Goal: Task Accomplishment & Management: Manage account settings

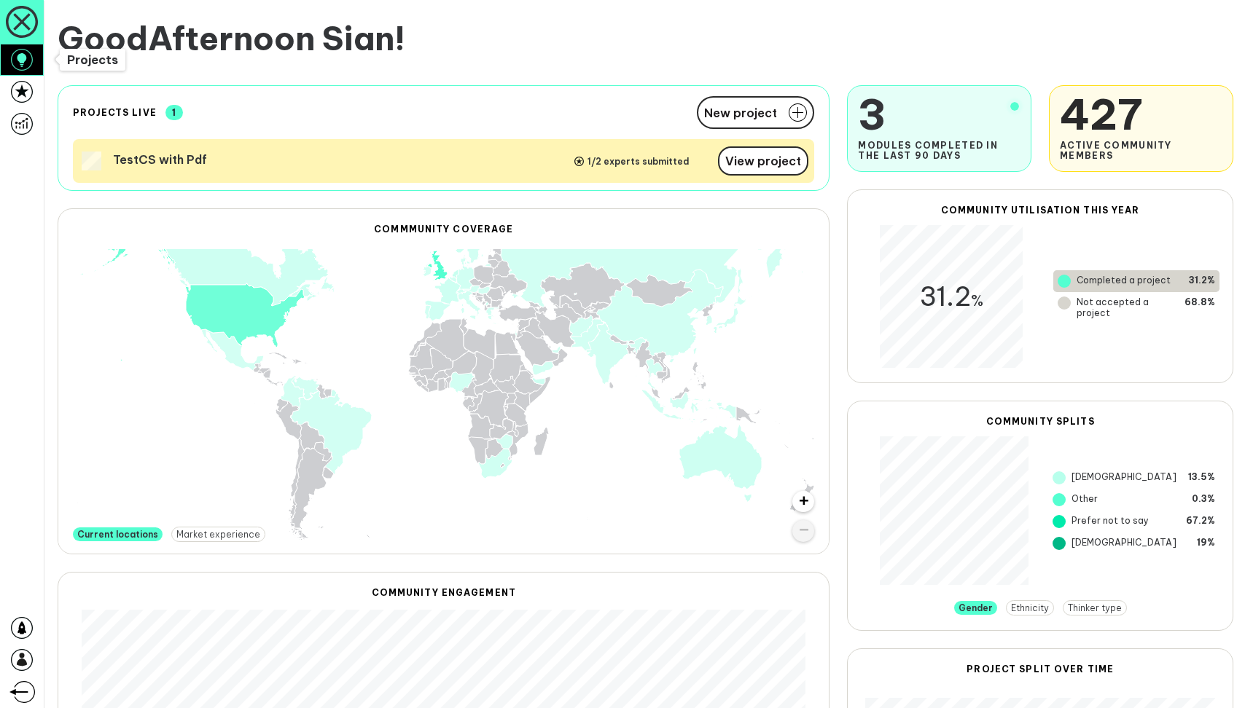
click at [34, 64] on link at bounding box center [22, 60] width 44 height 32
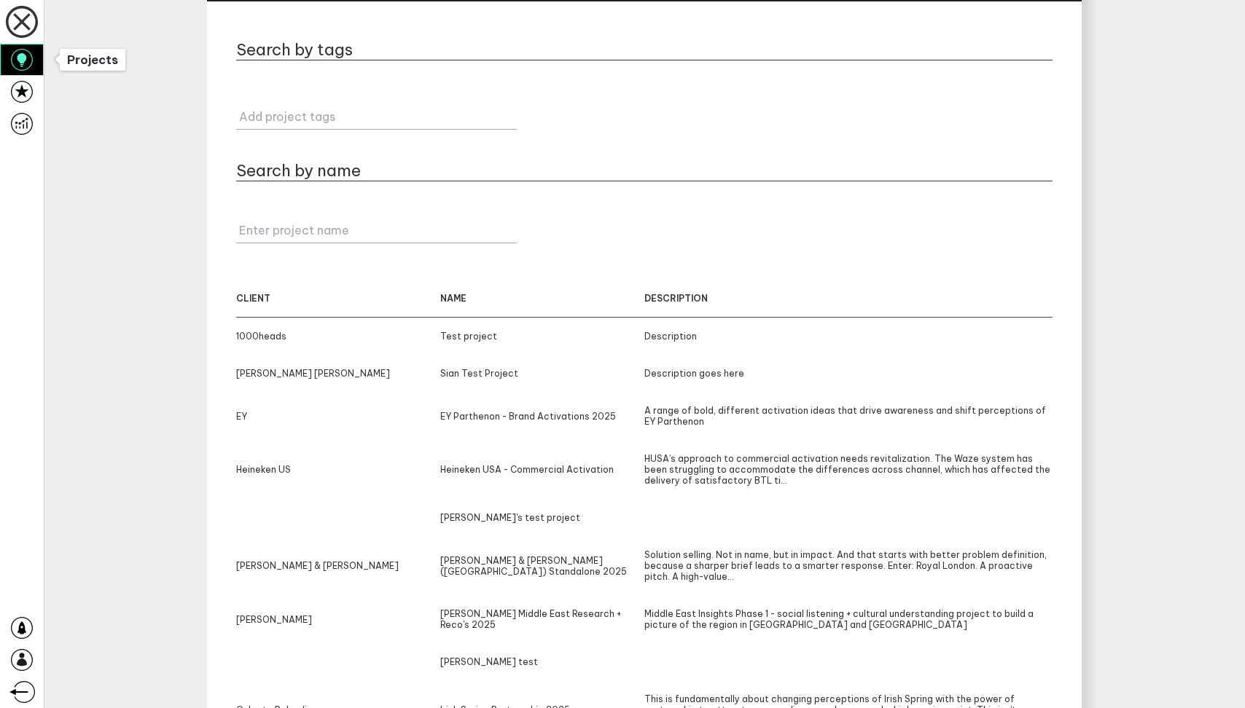
scroll to position [55, 0]
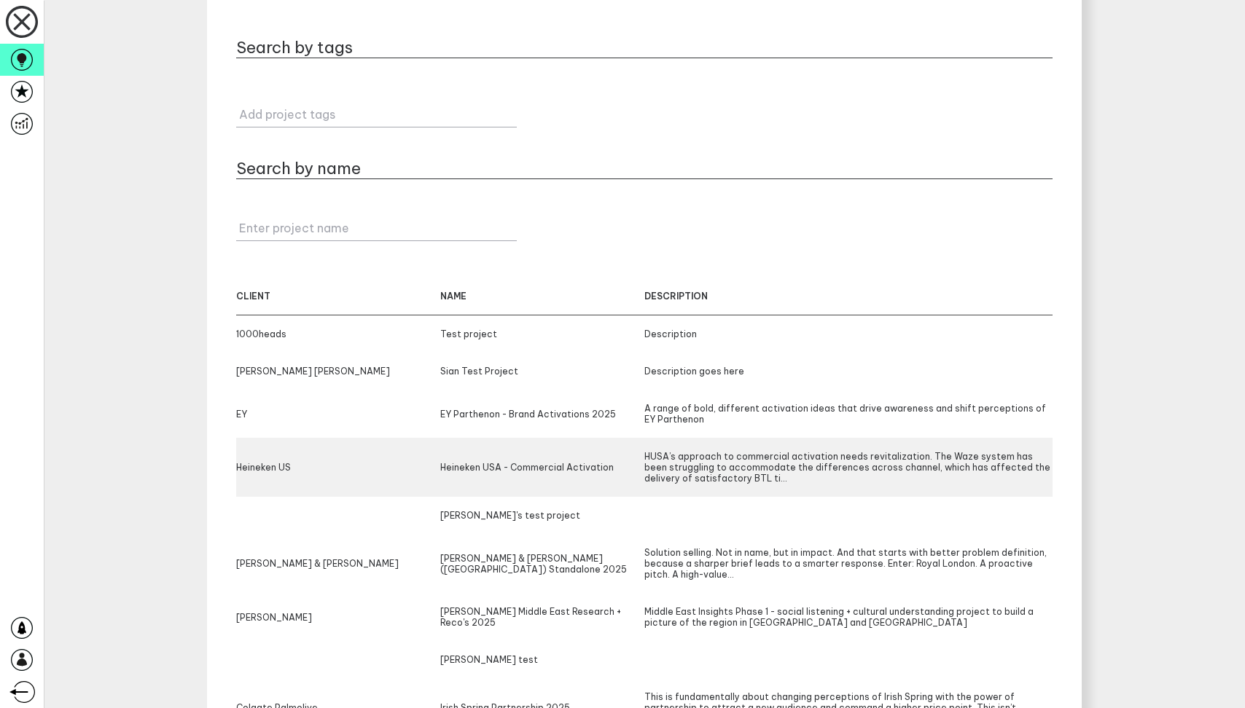
click at [288, 471] on div "Heineken US" at bounding box center [338, 467] width 204 height 33
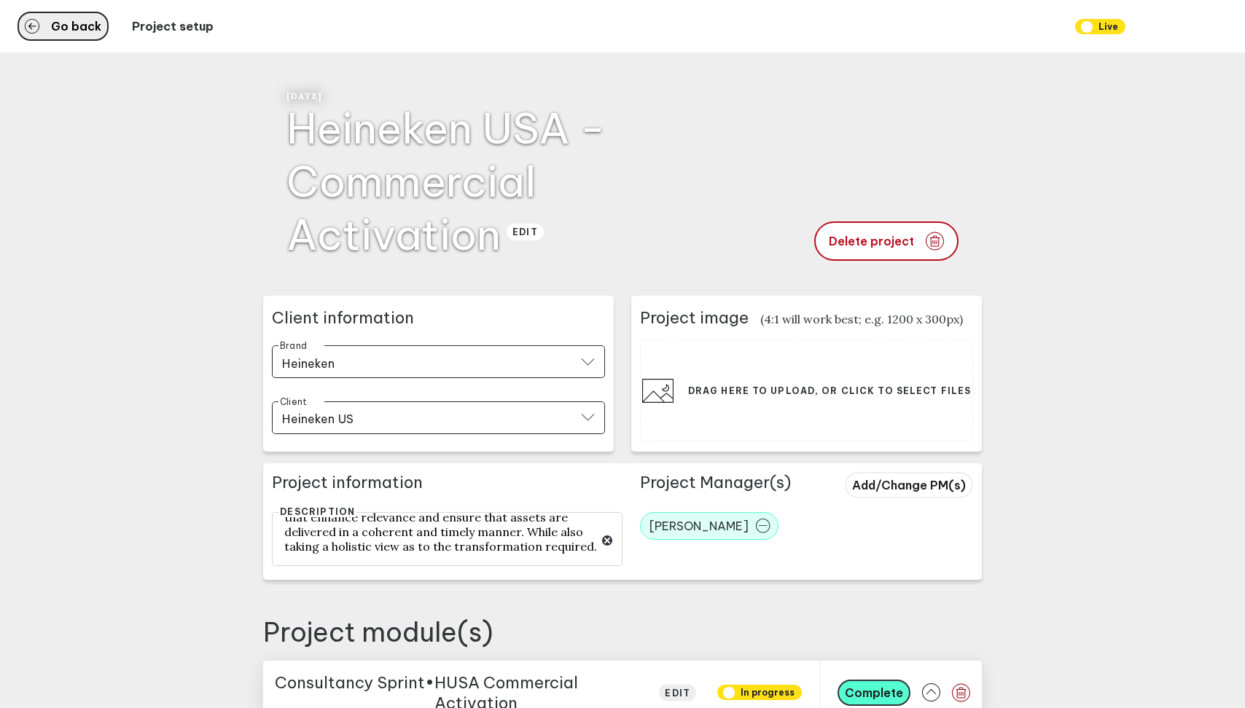
click at [60, 20] on span "Go back" at bounding box center [76, 26] width 50 height 12
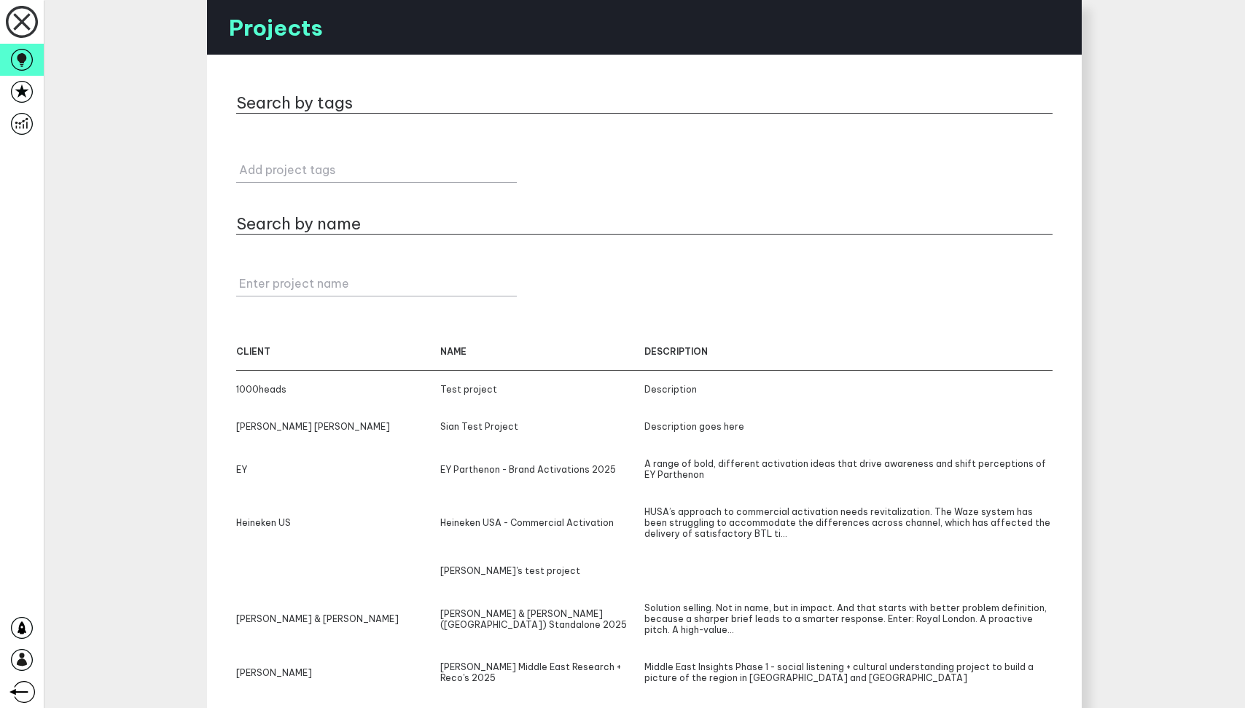
scroll to position [185, 0]
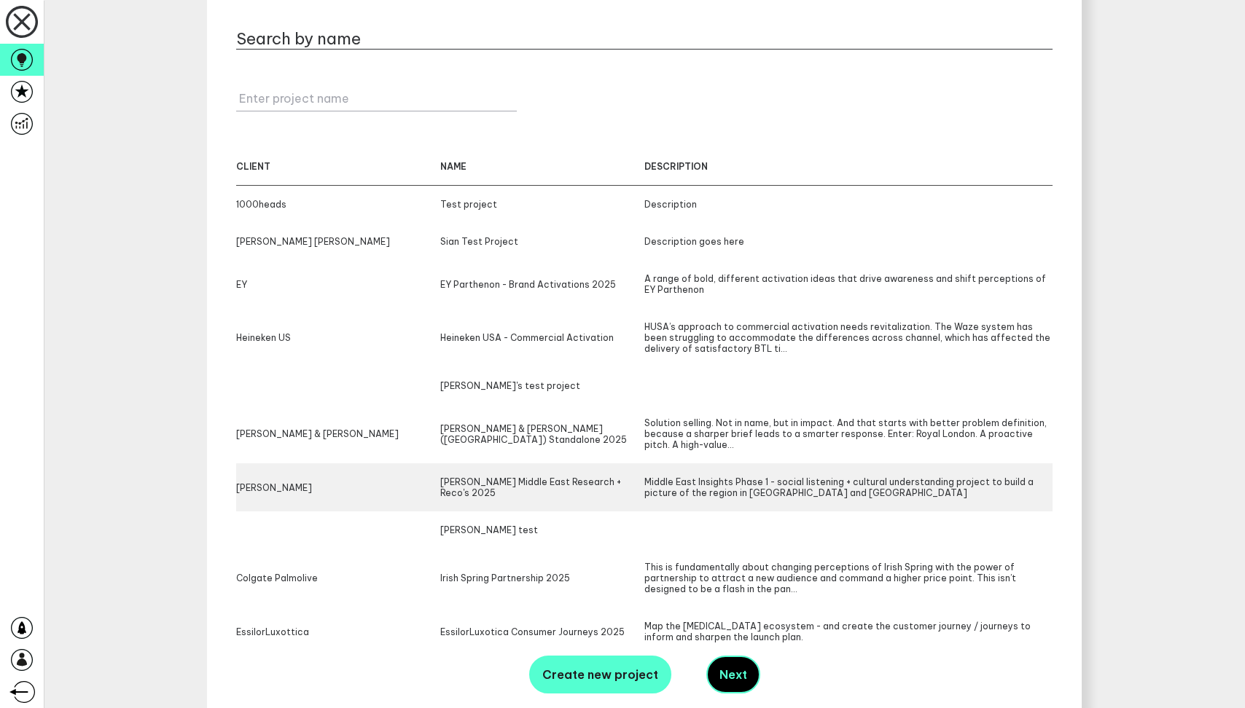
click at [275, 485] on div "[PERSON_NAME]" at bounding box center [338, 488] width 204 height 22
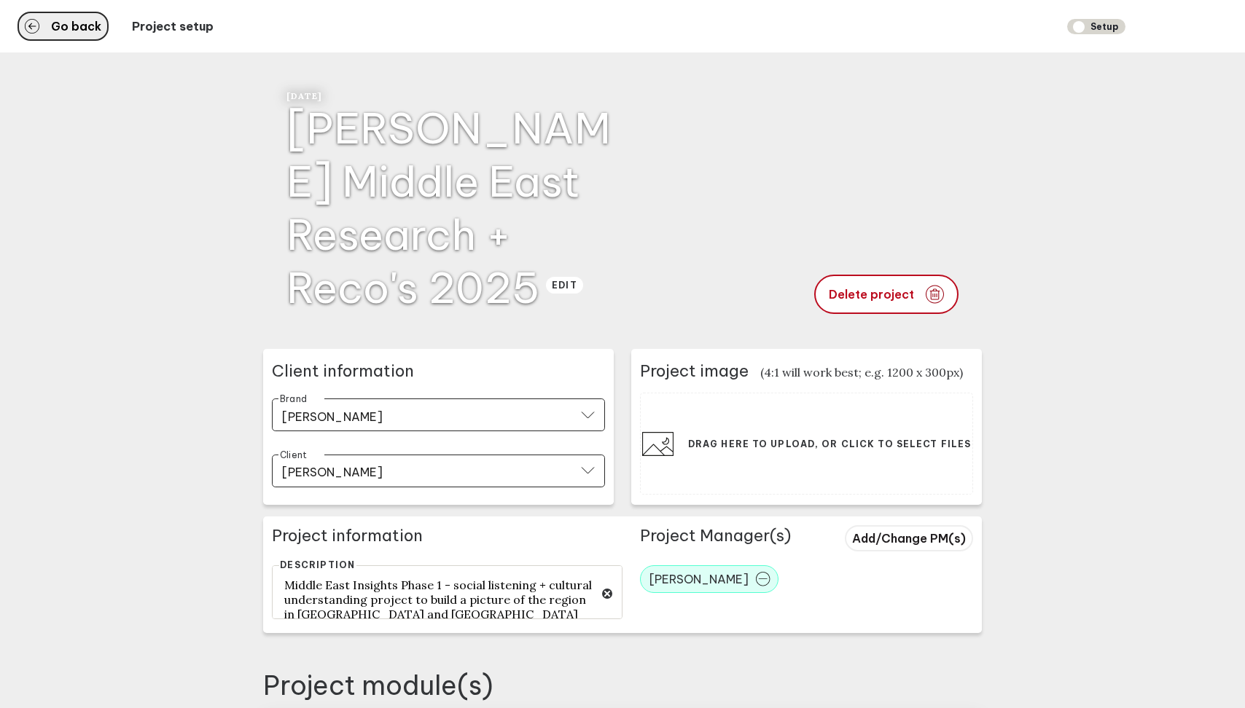
click at [83, 28] on span "Go back" at bounding box center [76, 26] width 50 height 12
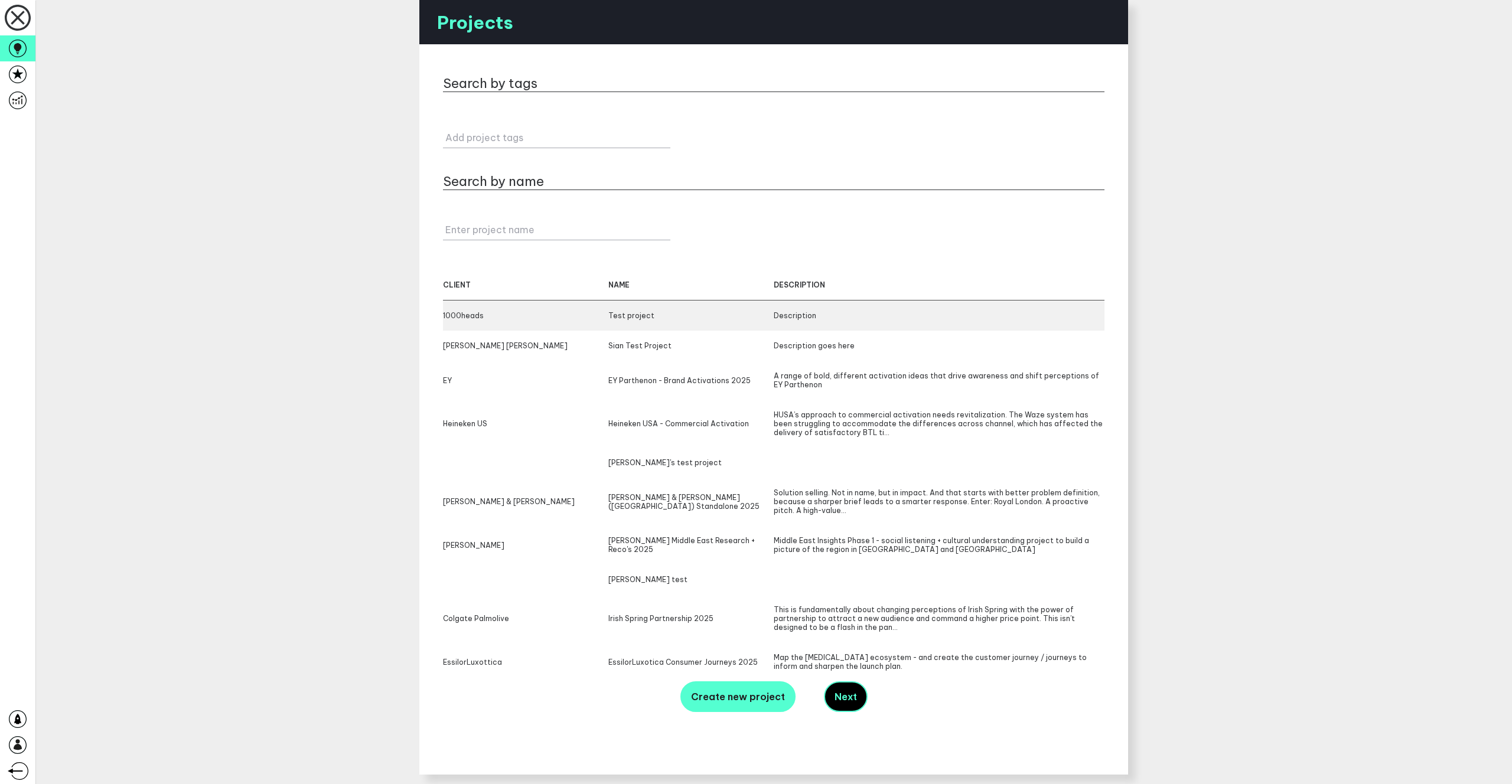
click at [476, 312] on div "1000heads" at bounding box center [526, 315] width 165 height 9
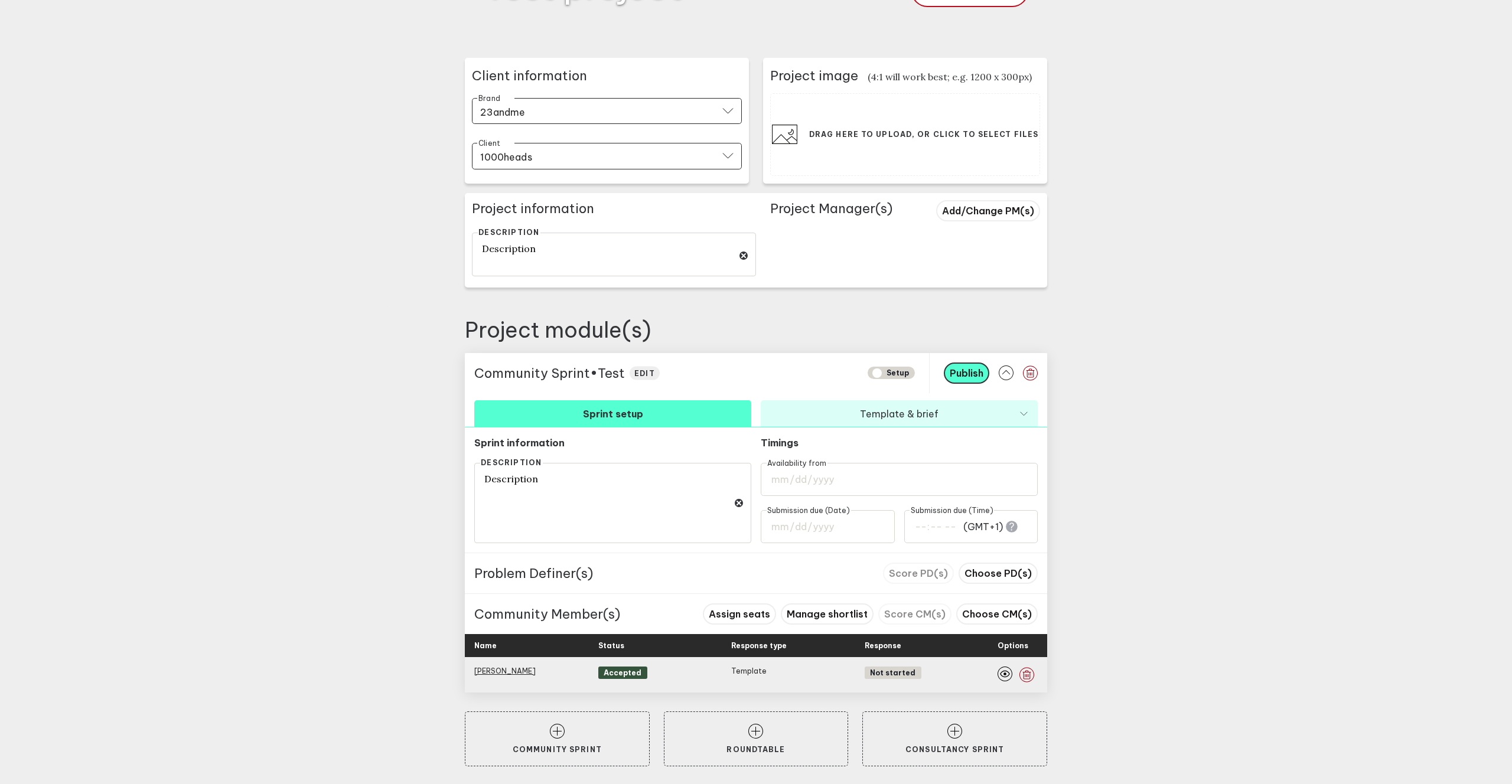
scroll to position [141, 0]
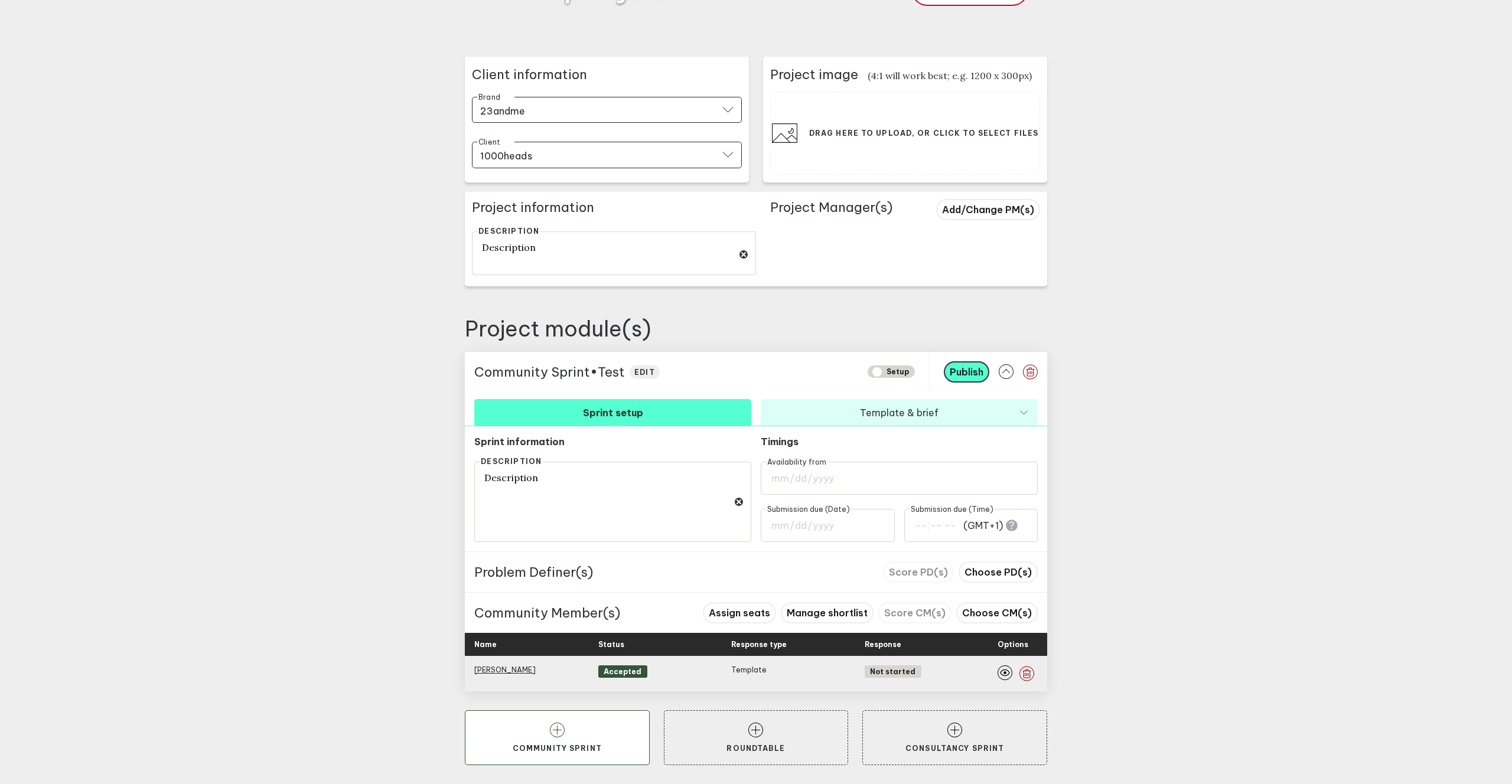
click at [552, 573] on icon at bounding box center [557, 730] width 15 height 15
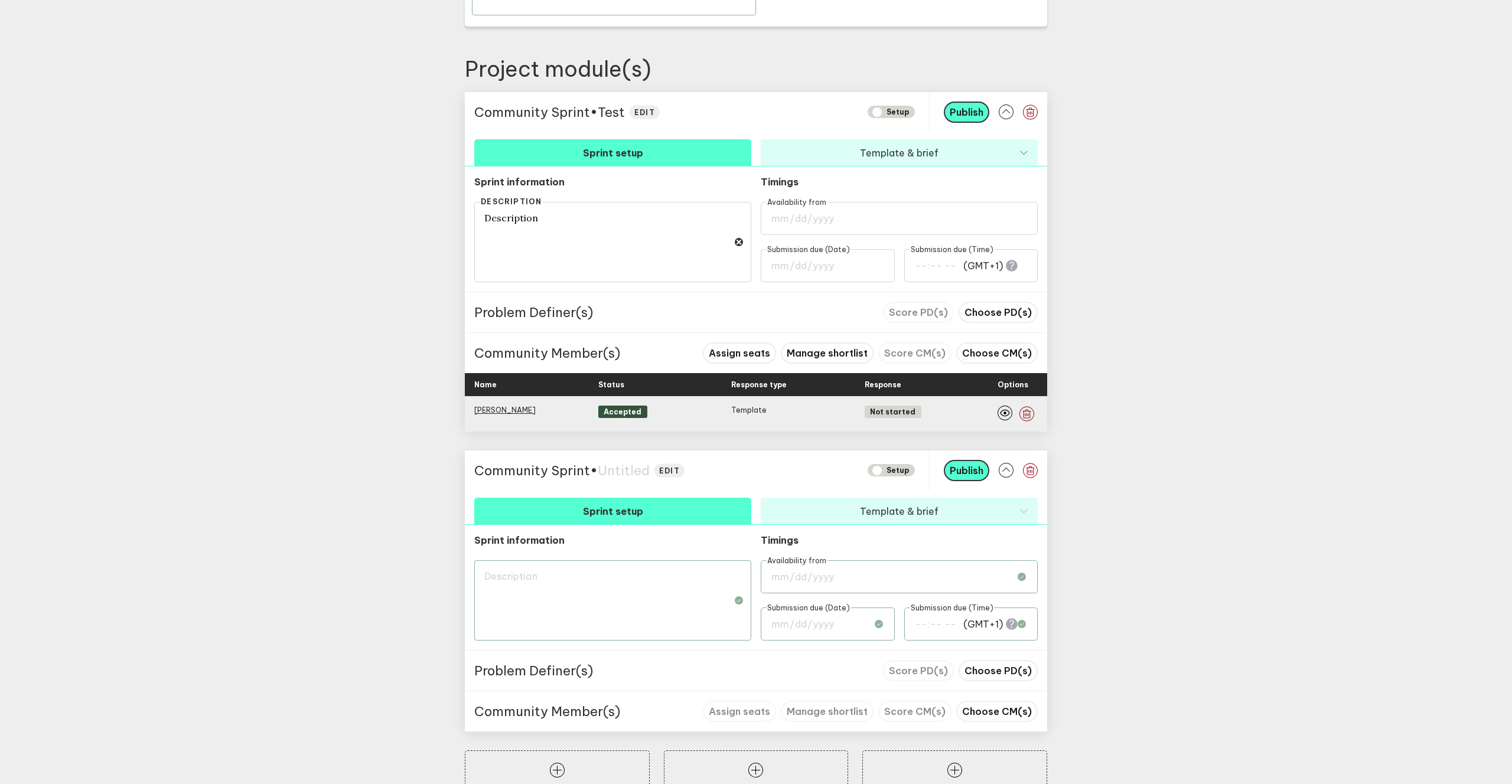
scroll to position [411, 0]
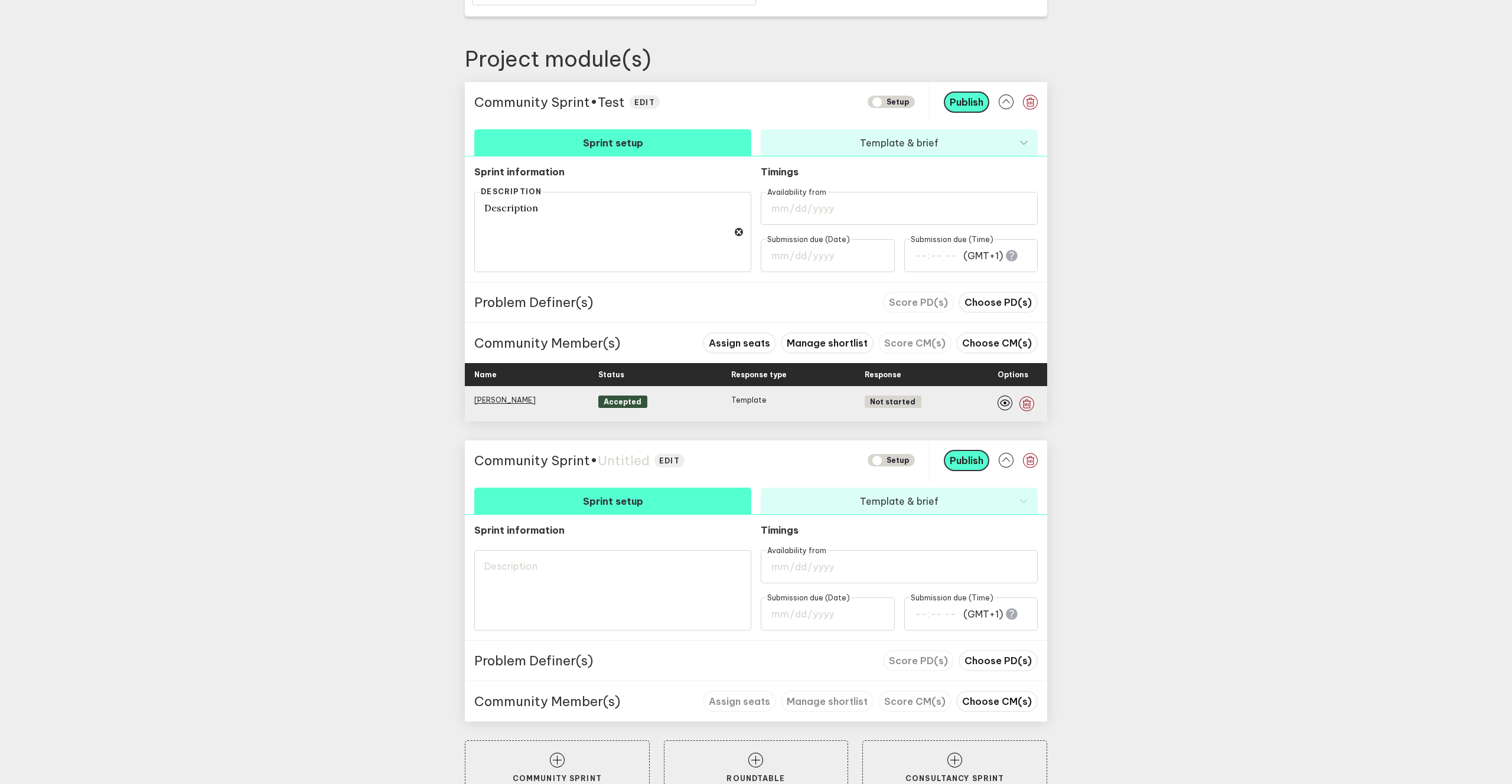
click at [628, 463] on span "Untitled" at bounding box center [623, 460] width 52 height 16
type textarea "T"
type textarea "Te"
type textarea "Tes"
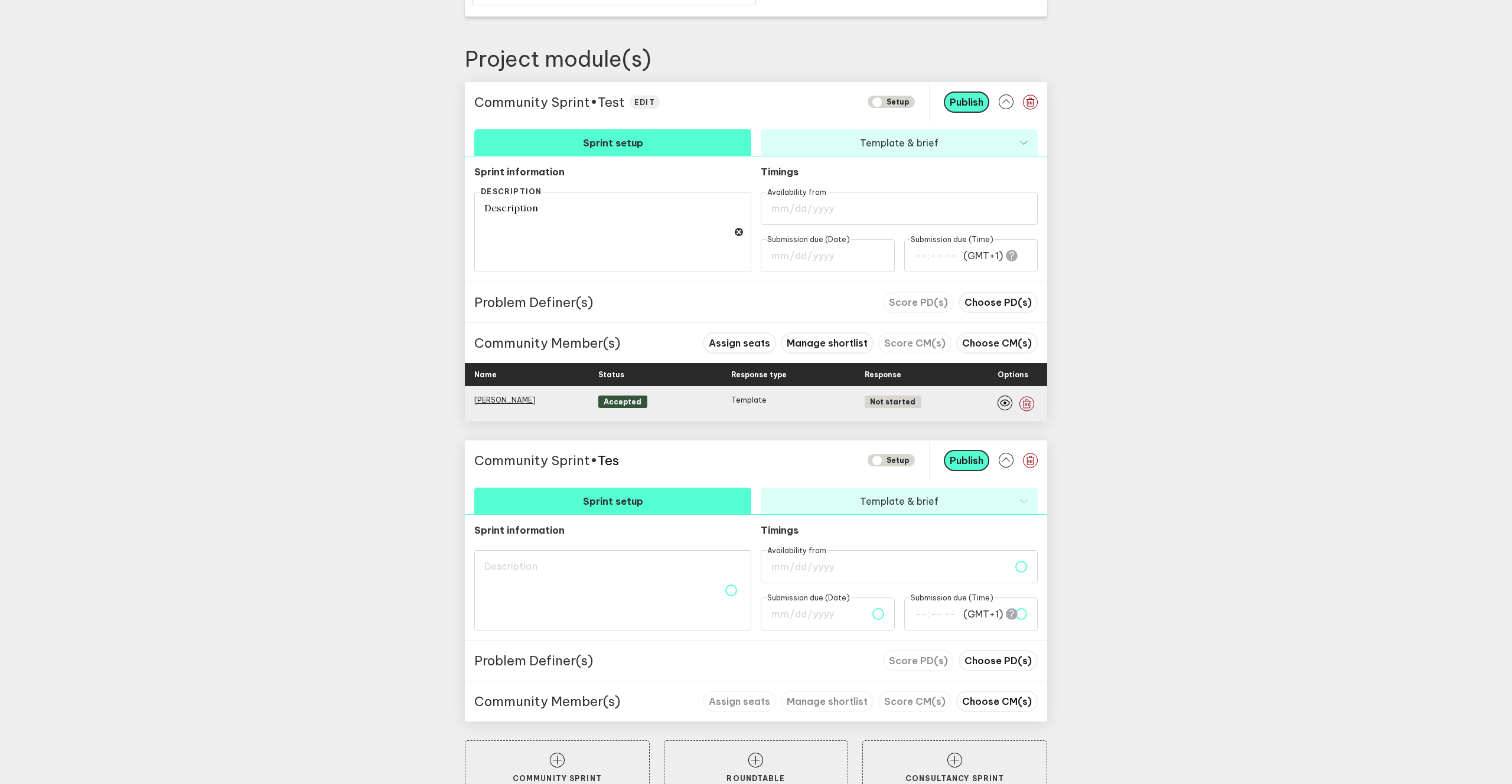
type textarea "Tes"
type textarea "Test"
type textarea "Test2"
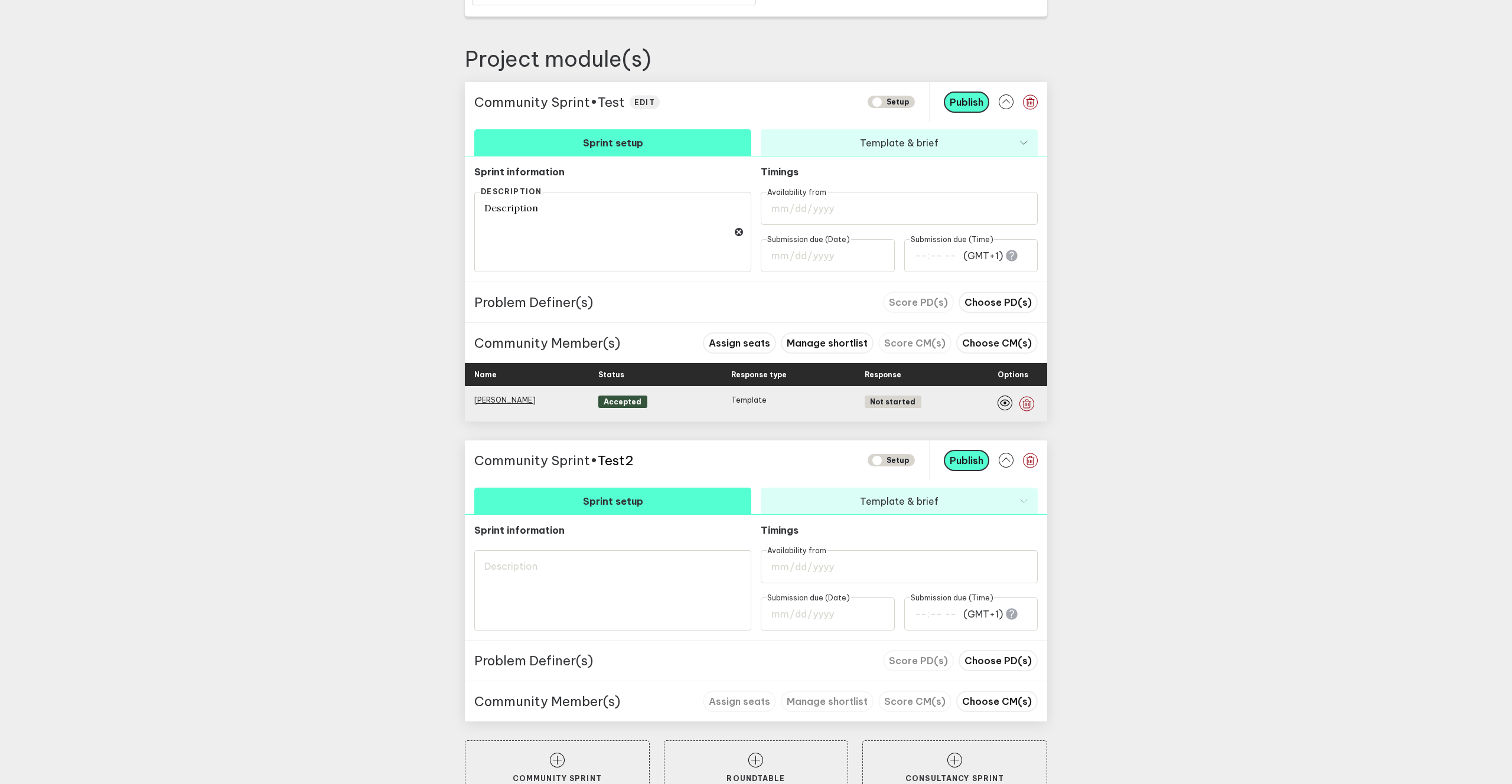
type textarea "Test"
type textarea "TestC"
type textarea "TestCS"
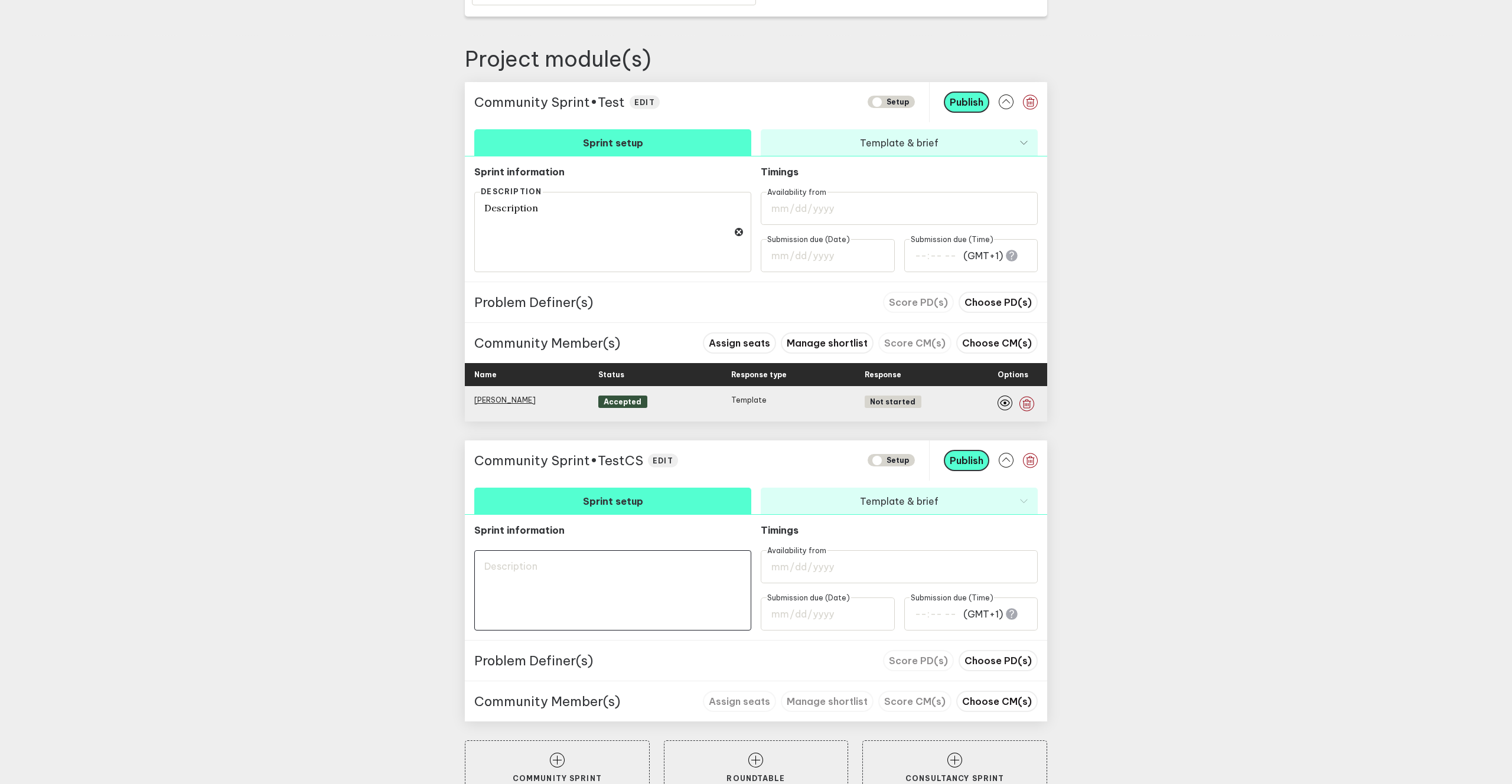
click at [604, 573] on textarea at bounding box center [613, 590] width 277 height 80
type textarea "T"
type textarea "Te"
type textarea "Tes"
type textarea "Test"
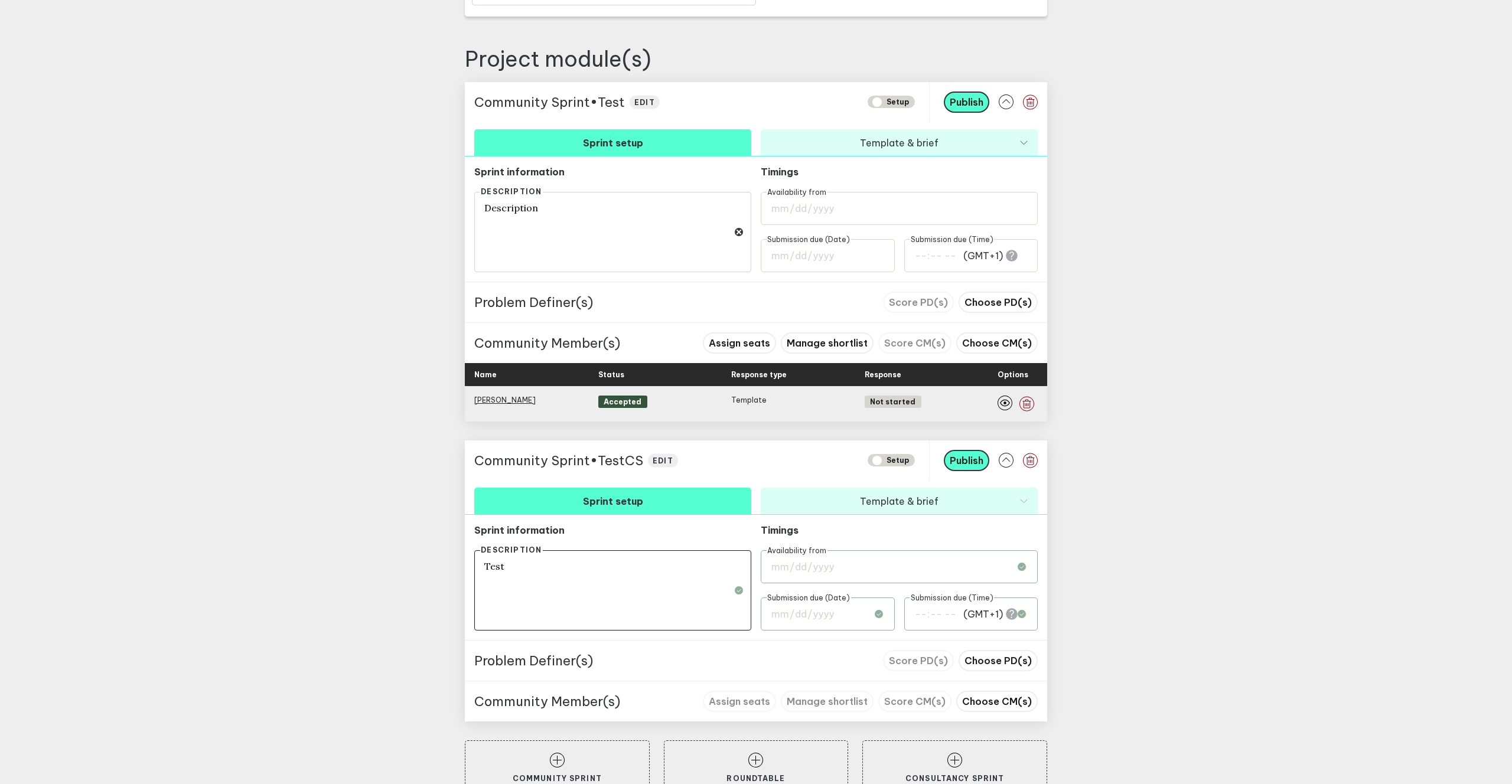
type textarea "Test"
click at [848, 563] on input "date" at bounding box center [899, 566] width 277 height 33
type input "[DATE]"
click at [803, 573] on input "date" at bounding box center [827, 613] width 134 height 33
type input "[DATE]"
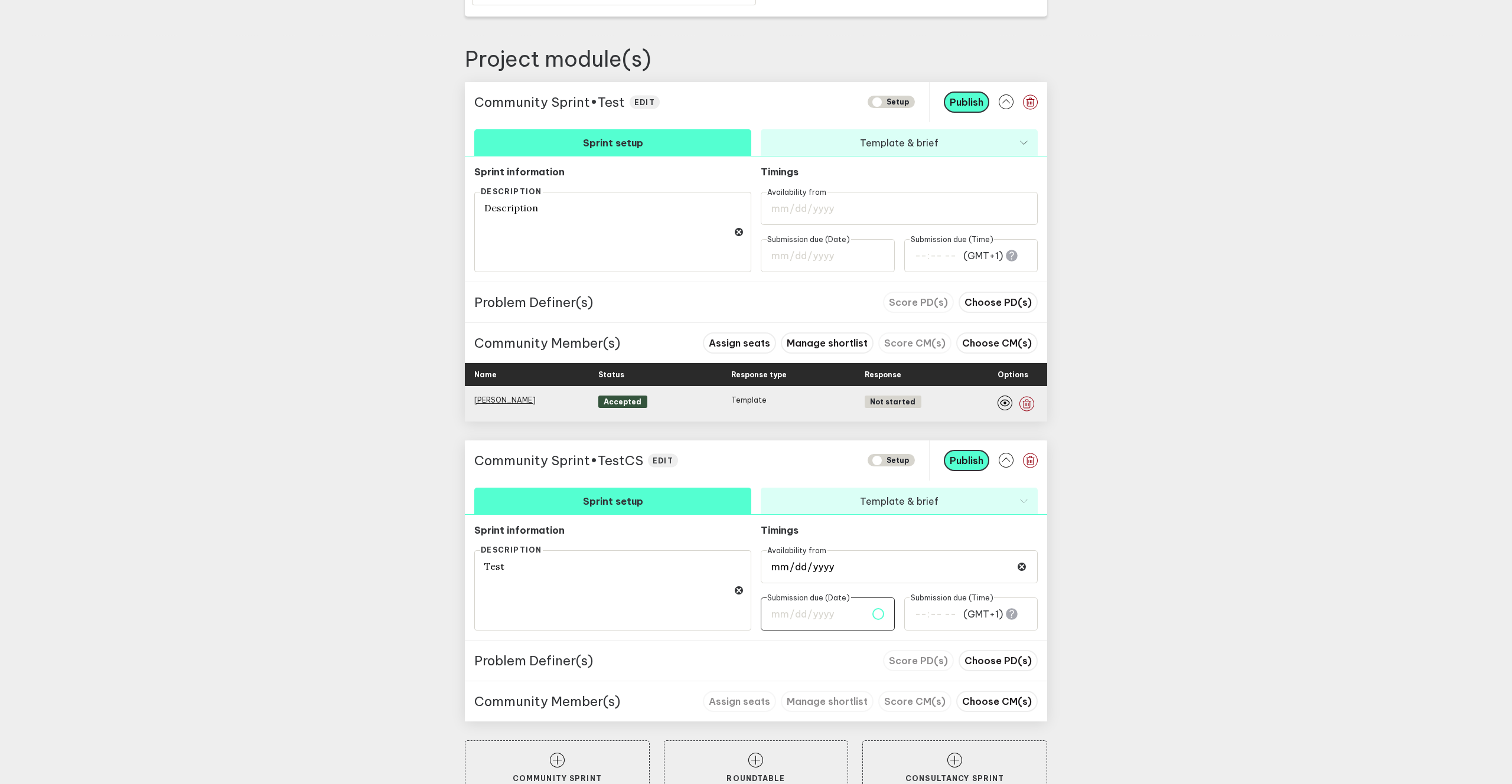
type input "00:00"
type input "[DATE]"
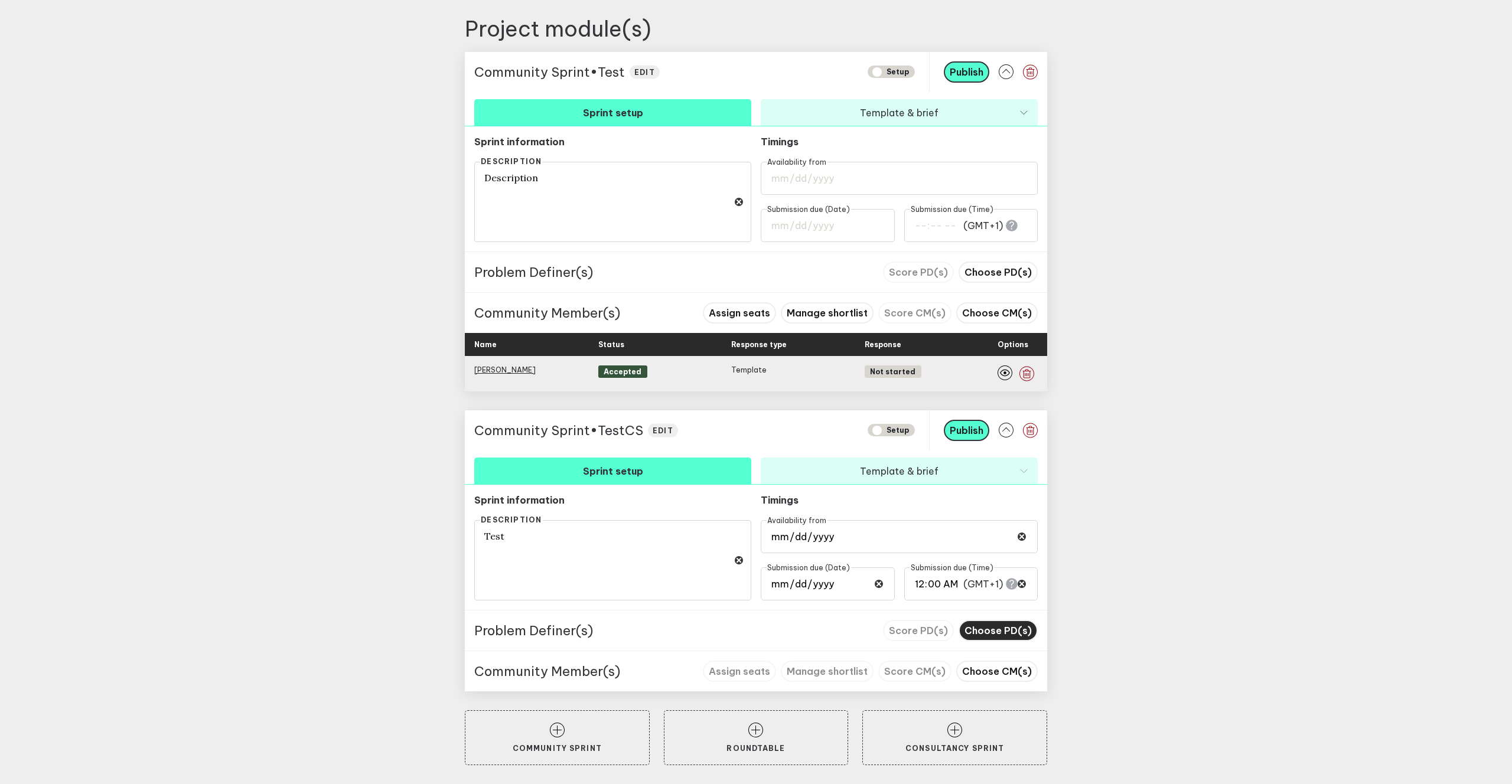
click at [982, 573] on span "Choose PD(s)" at bounding box center [997, 630] width 67 height 12
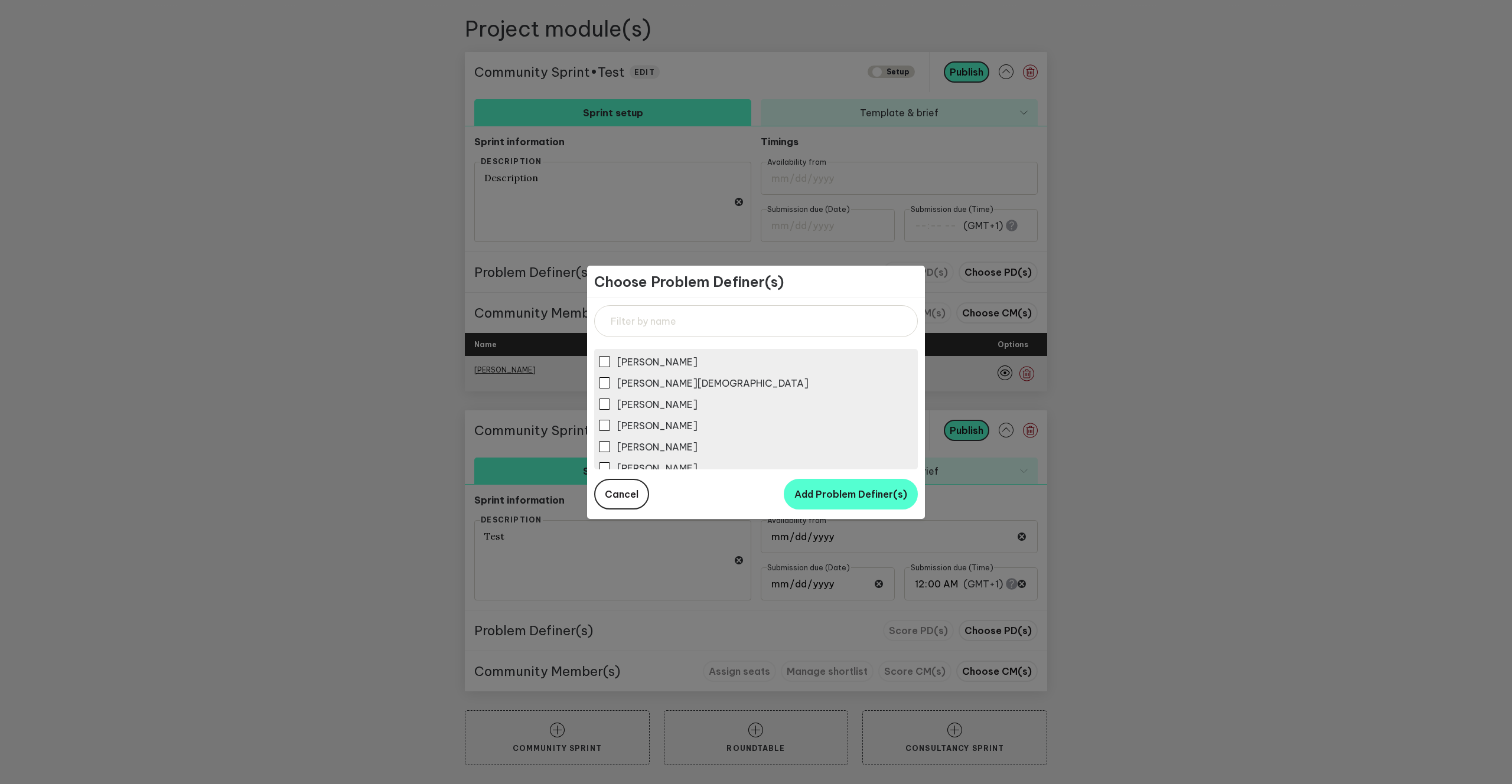
click at [628, 439] on label "[PERSON_NAME]" at bounding box center [756, 442] width 314 height 21
click at [610, 441] on input "[PERSON_NAME]" at bounding box center [604, 446] width 11 height 11
checkbox input "true"
click at [838, 490] on span "Add Problem Definer(s)" at bounding box center [850, 494] width 113 height 12
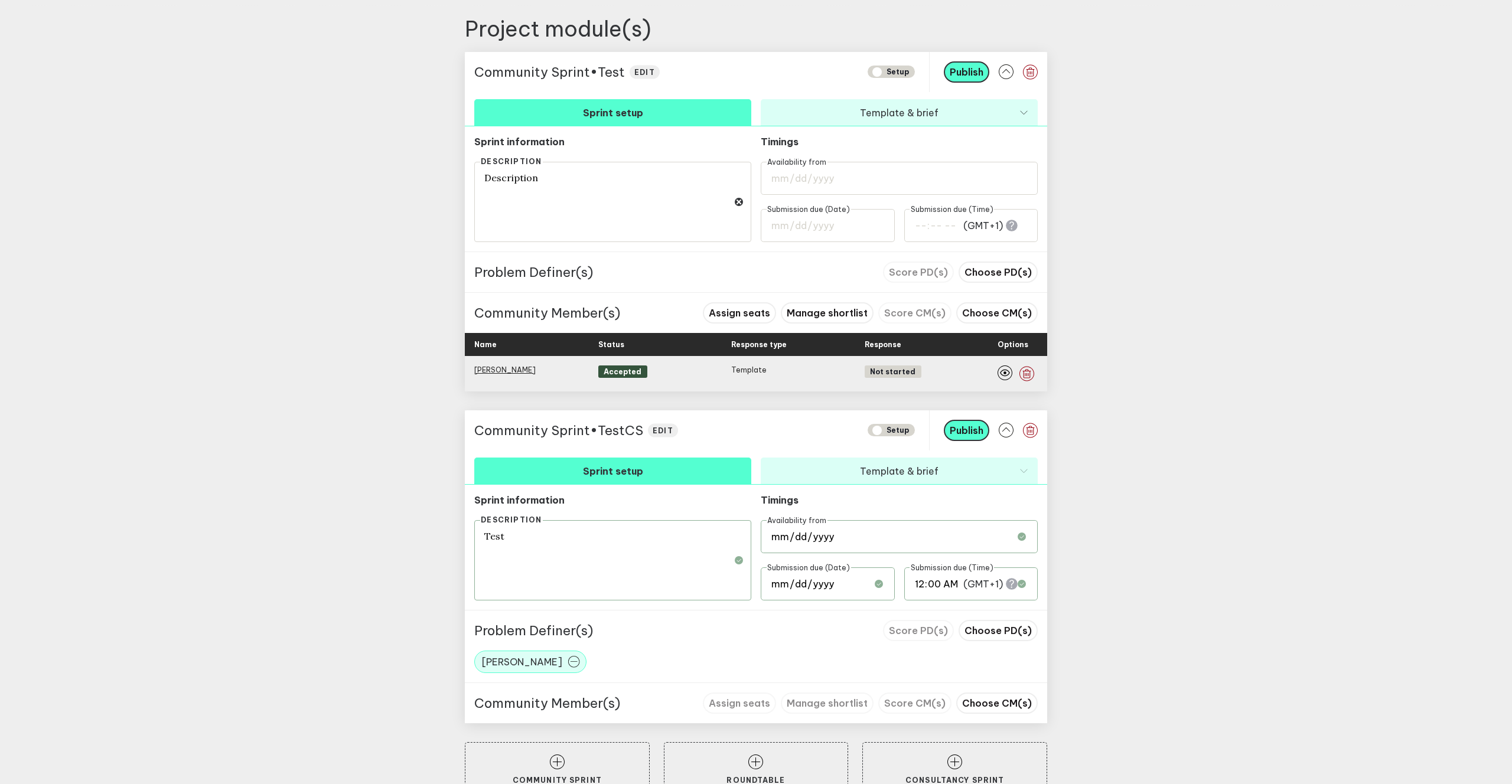
scroll to position [473, 0]
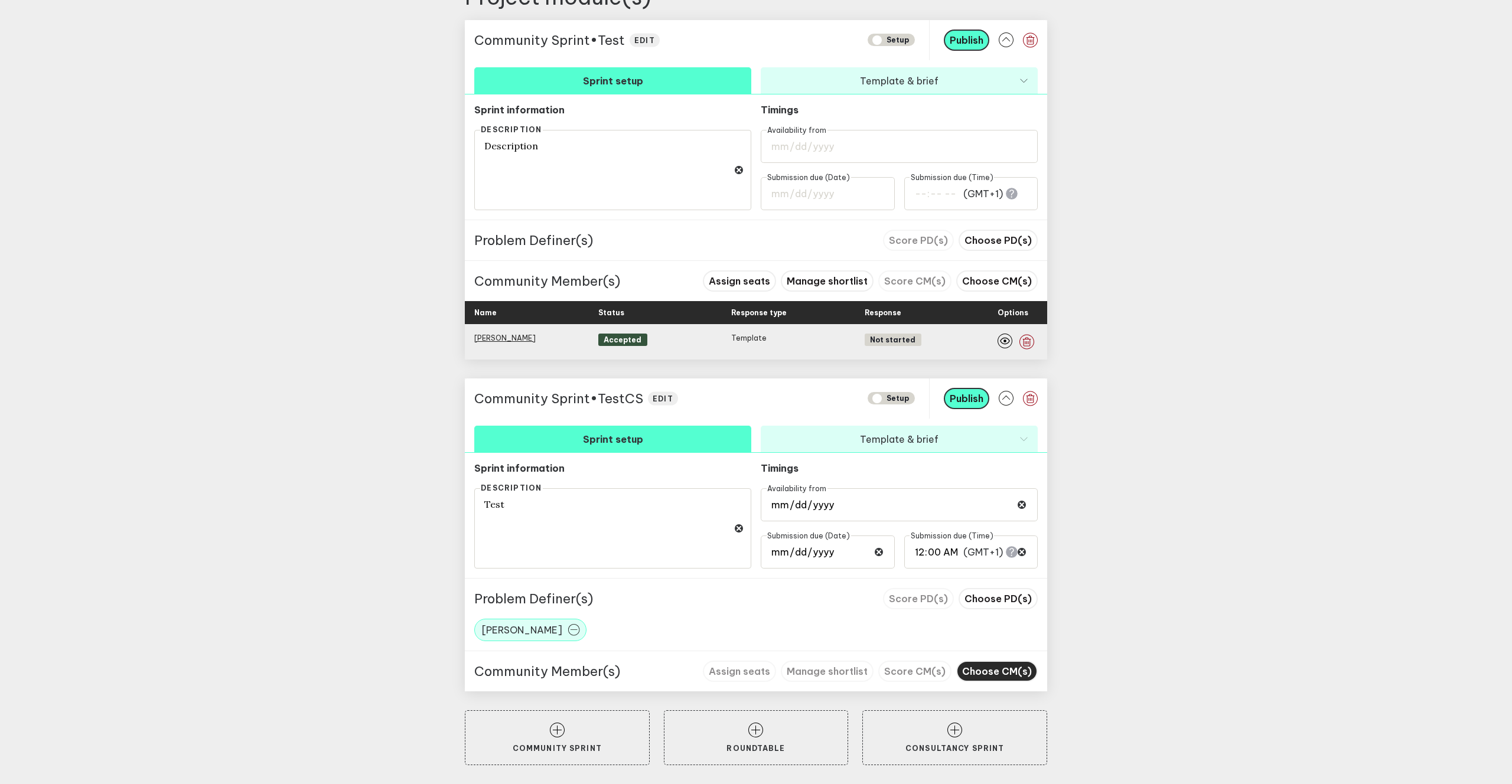
click at [997, 573] on span "Choose CM(s)" at bounding box center [997, 671] width 70 height 12
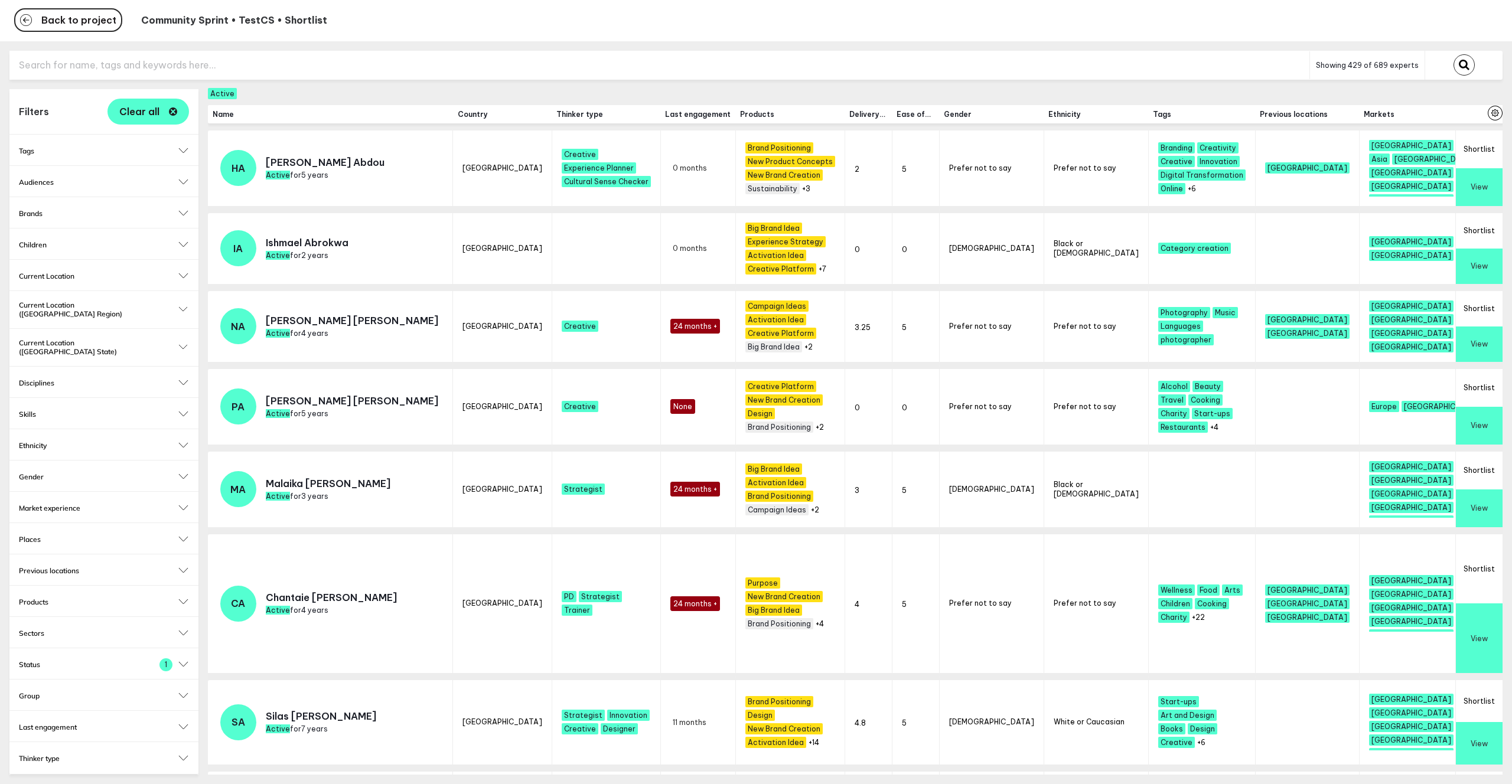
click at [1008, 227] on button "Shortlist" at bounding box center [1479, 231] width 47 height 36
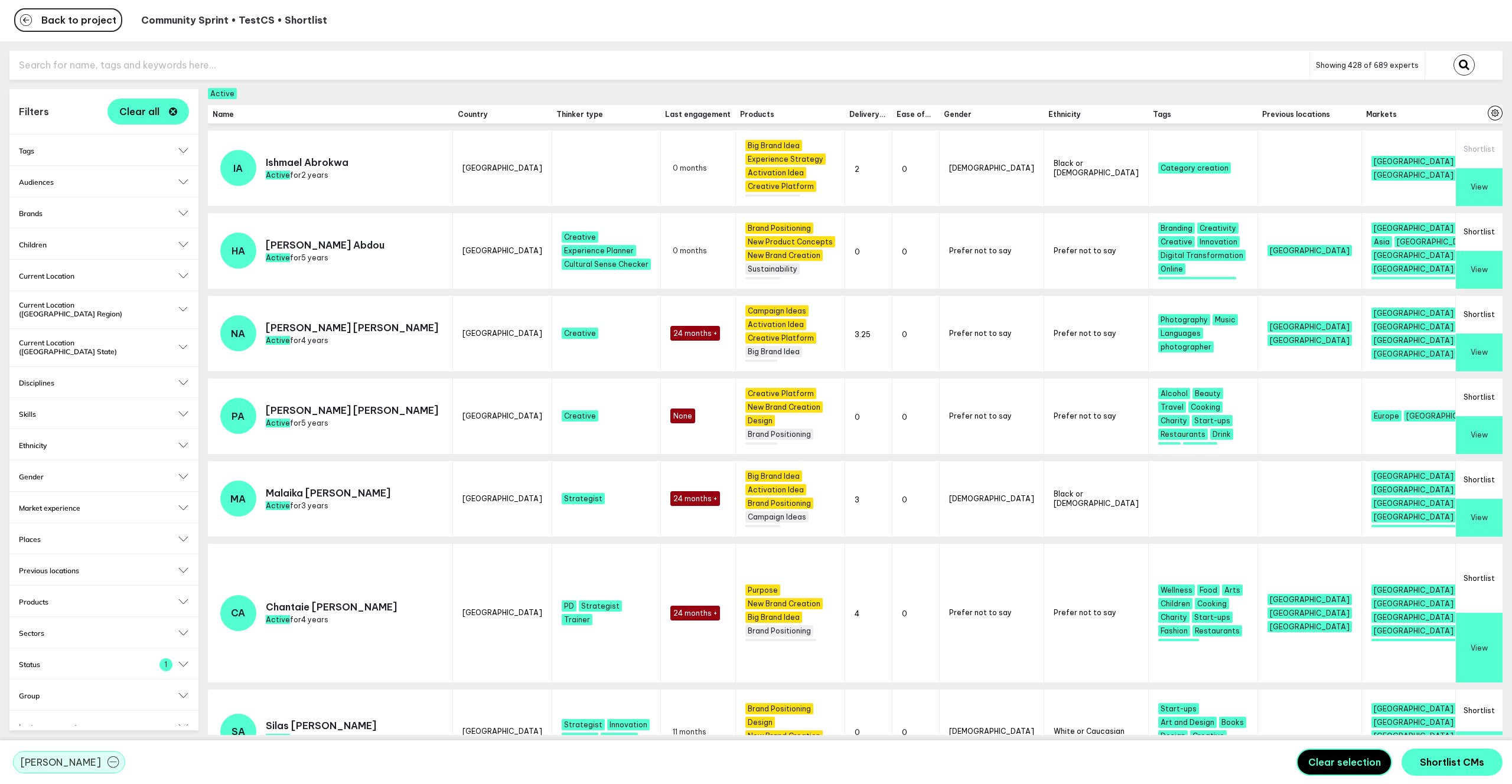
click at [1008, 379] on button "Shortlist" at bounding box center [1479, 397] width 47 height 38
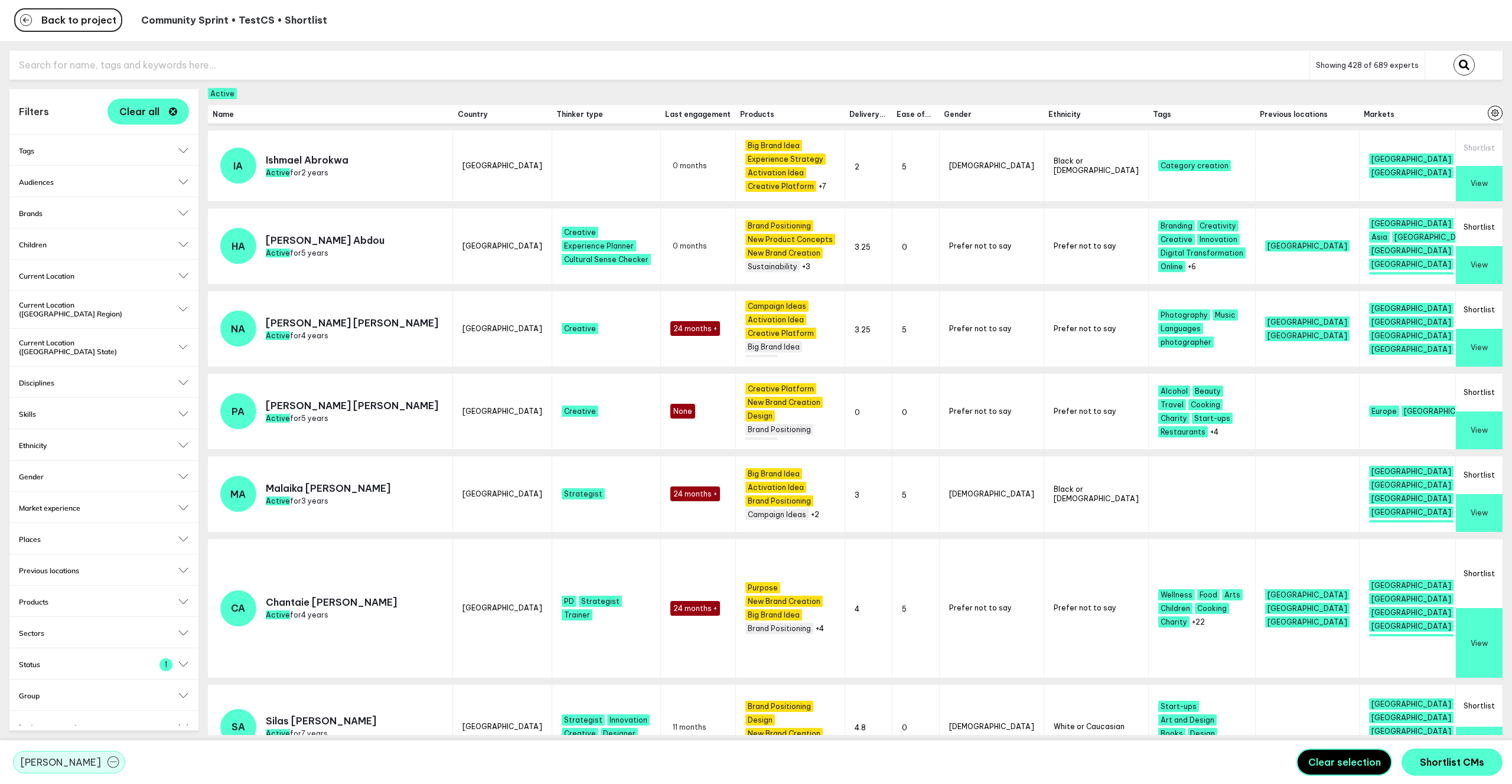
click at [1008, 393] on button "Shortlist" at bounding box center [1479, 392] width 47 height 38
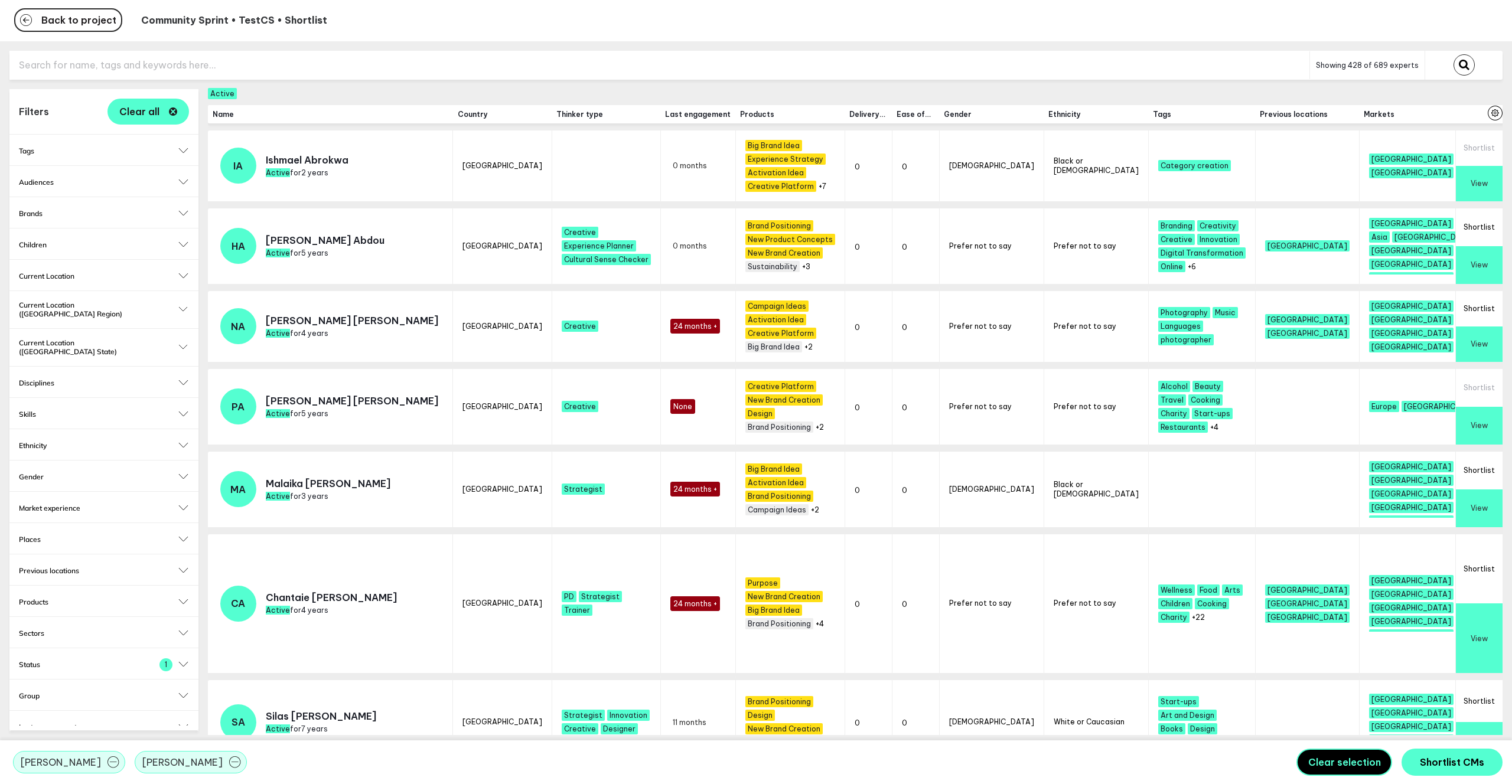
click at [1008, 573] on span "Shortlist CMs" at bounding box center [1451, 762] width 64 height 12
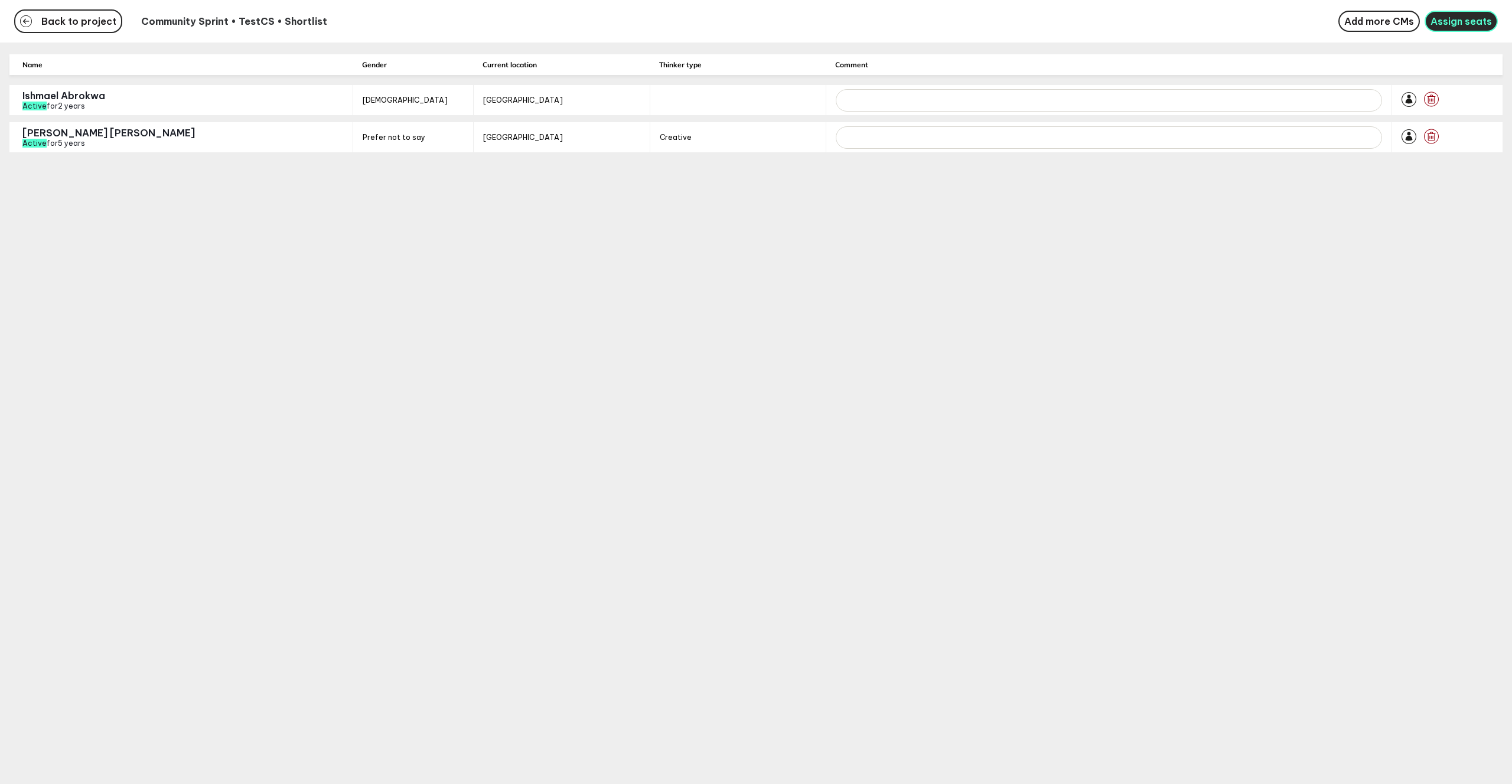
click at [1008, 23] on span "Assign seats" at bounding box center [1461, 21] width 62 height 12
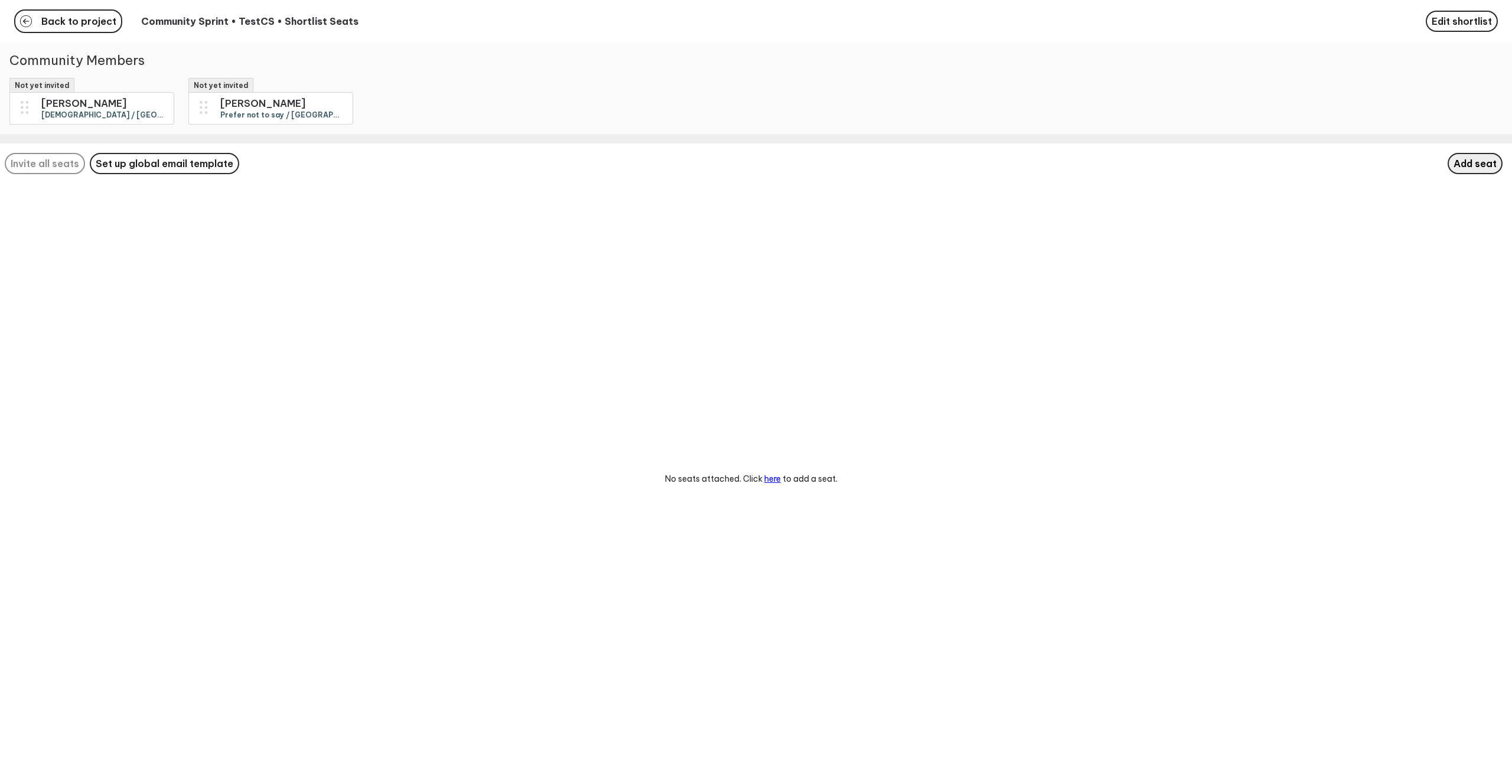
click at [1008, 167] on span "Add seat" at bounding box center [1474, 164] width 43 height 12
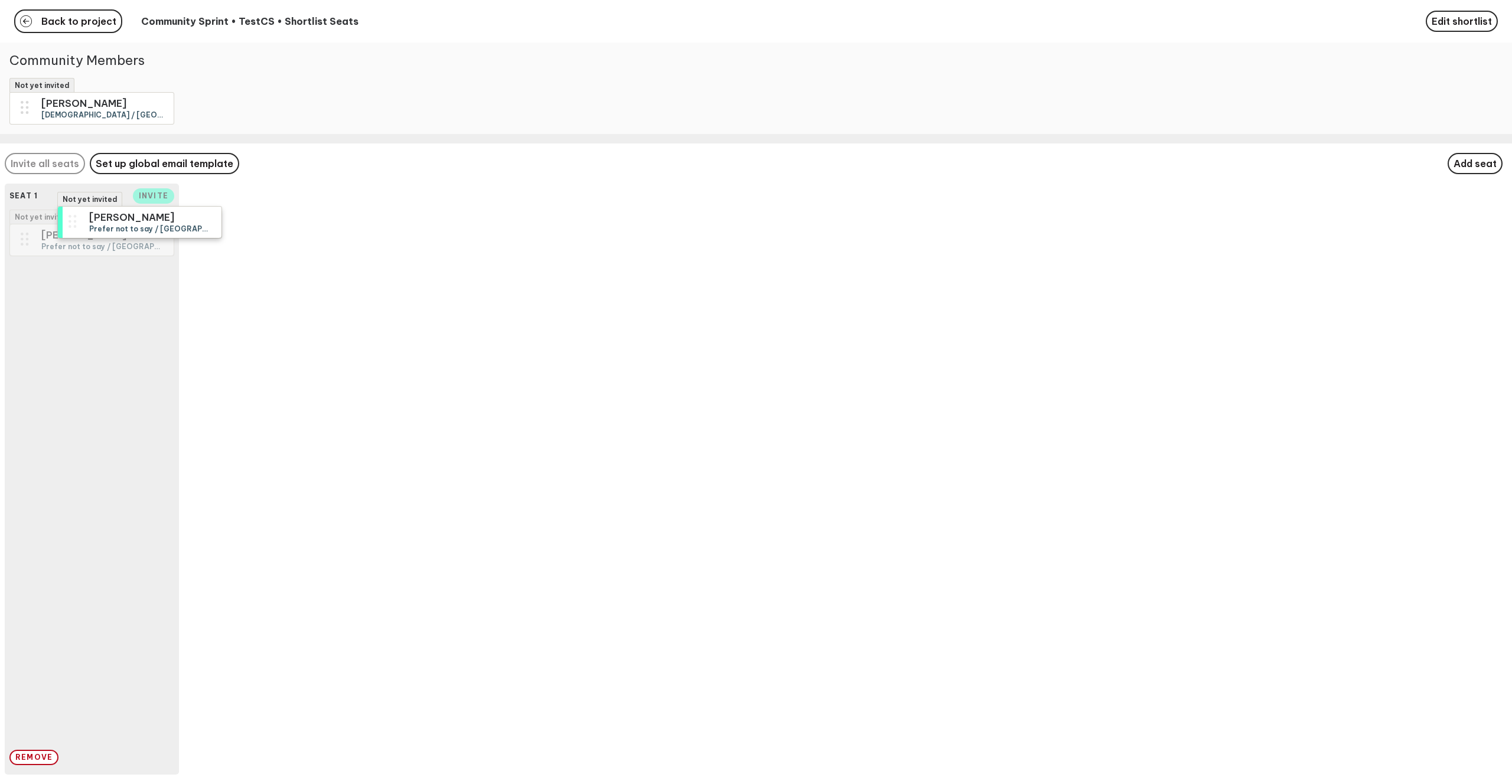
drag, startPoint x: 241, startPoint y: 112, endPoint x: 97, endPoint y: 239, distance: 192.0
click at [97, 239] on div "Not yet invited [PERSON_NAME] not to say / [GEOGRAPHIC_DATA] / Creative Back to…" at bounding box center [756, 392] width 1512 height 784
drag, startPoint x: 99, startPoint y: 108, endPoint x: 102, endPoint y: 316, distance: 208.0
click at [102, 316] on div "Not yet invited [PERSON_NAME] [DEMOGRAPHIC_DATA] / [GEOGRAPHIC_DATA] / N/A Back…" at bounding box center [756, 392] width 1512 height 784
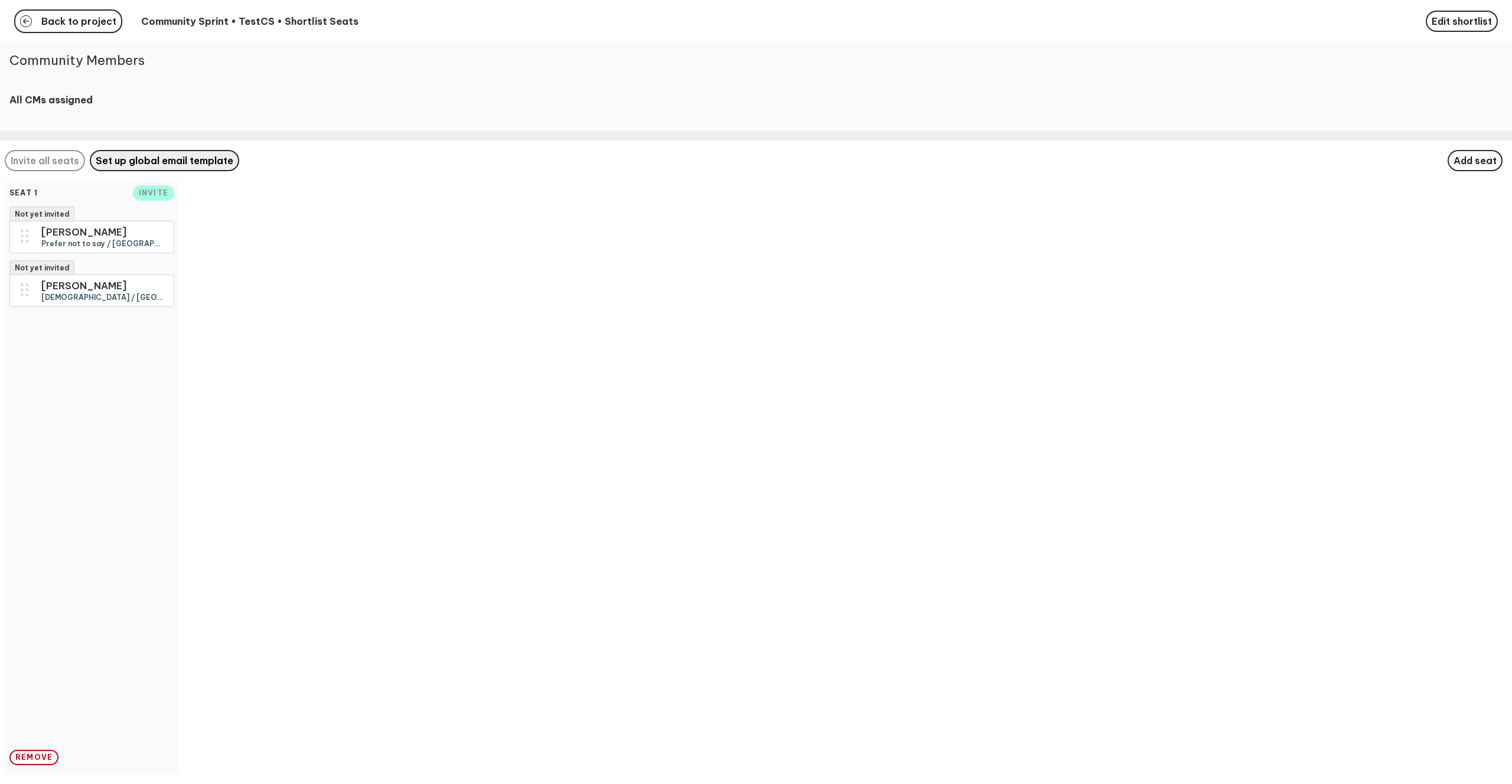
click at [173, 161] on span "Set up global email template" at bounding box center [164, 160] width 138 height 12
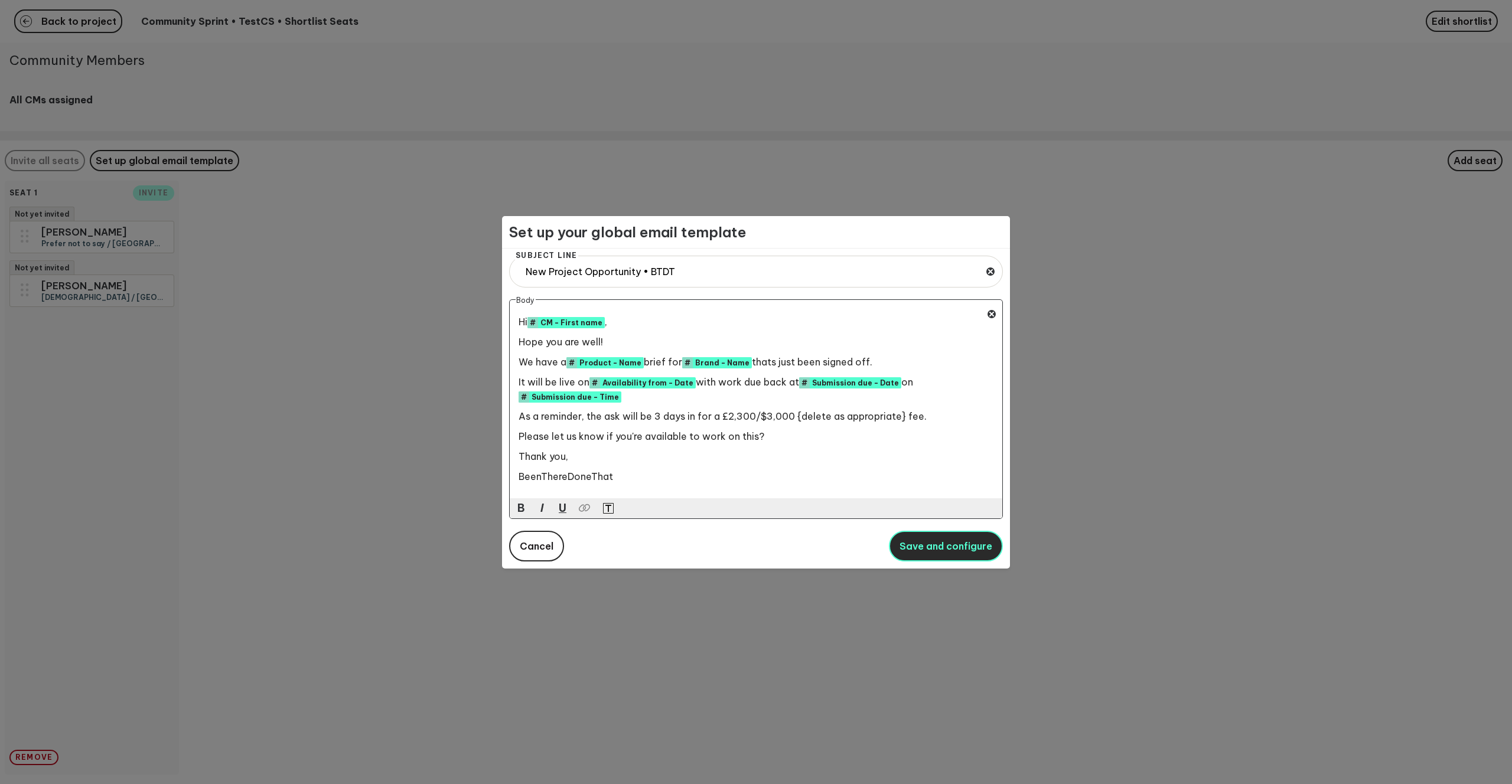
click at [954, 558] on button "Save and configure" at bounding box center [946, 546] width 114 height 31
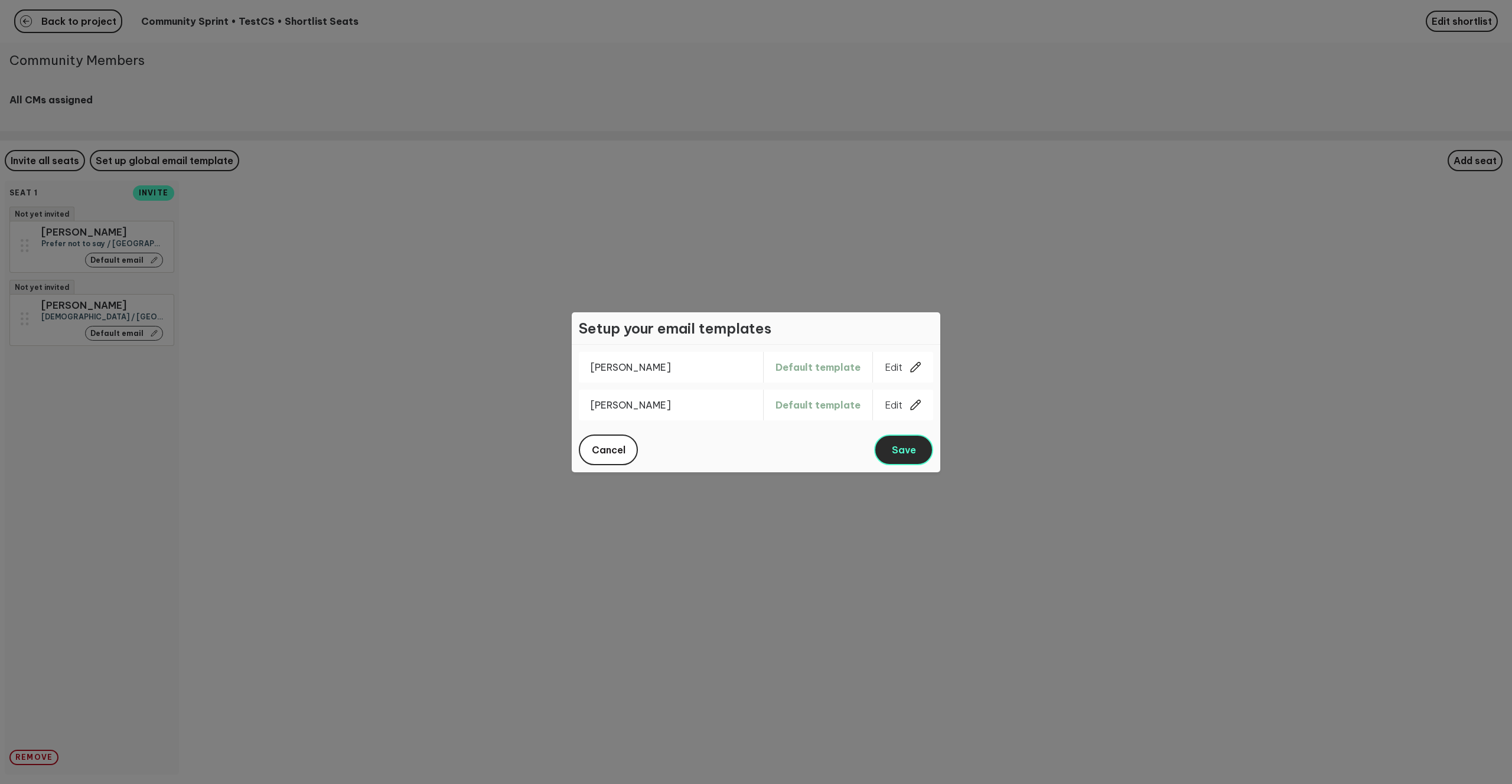
click at [917, 449] on button "Save" at bounding box center [903, 450] width 59 height 31
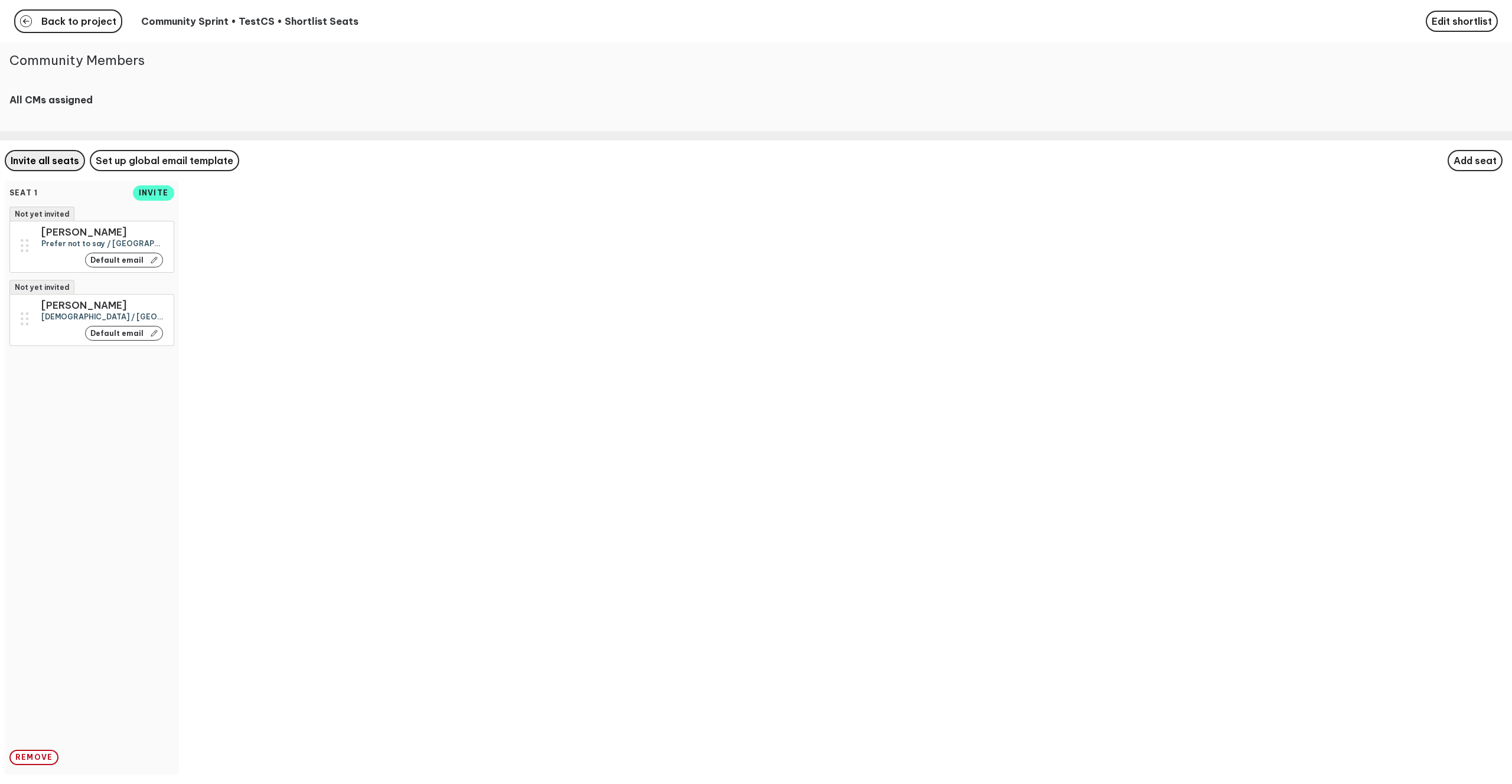
click at [34, 162] on span "Invite all seats" at bounding box center [45, 160] width 69 height 12
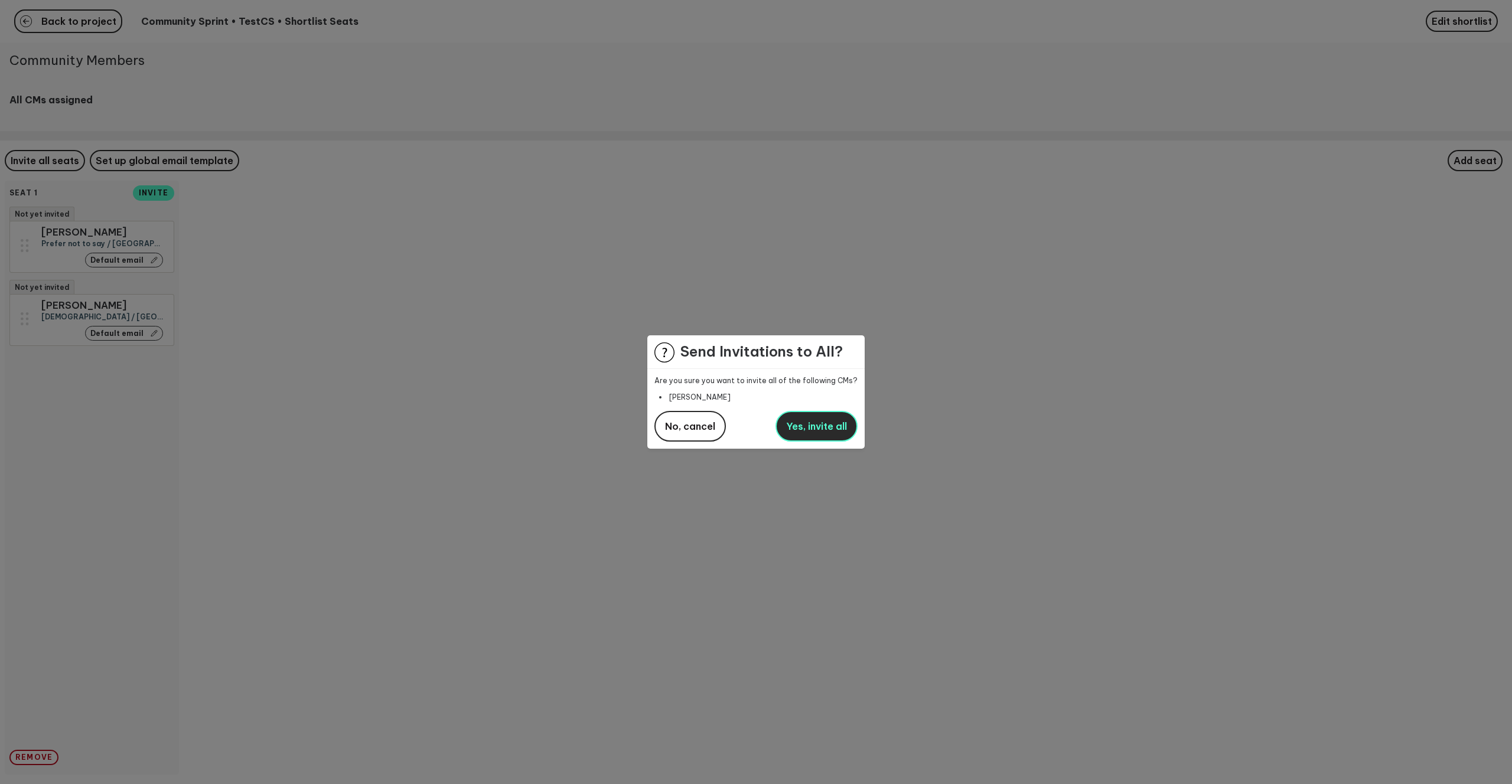
click at [802, 437] on button "Yes, invite all" at bounding box center [816, 426] width 82 height 31
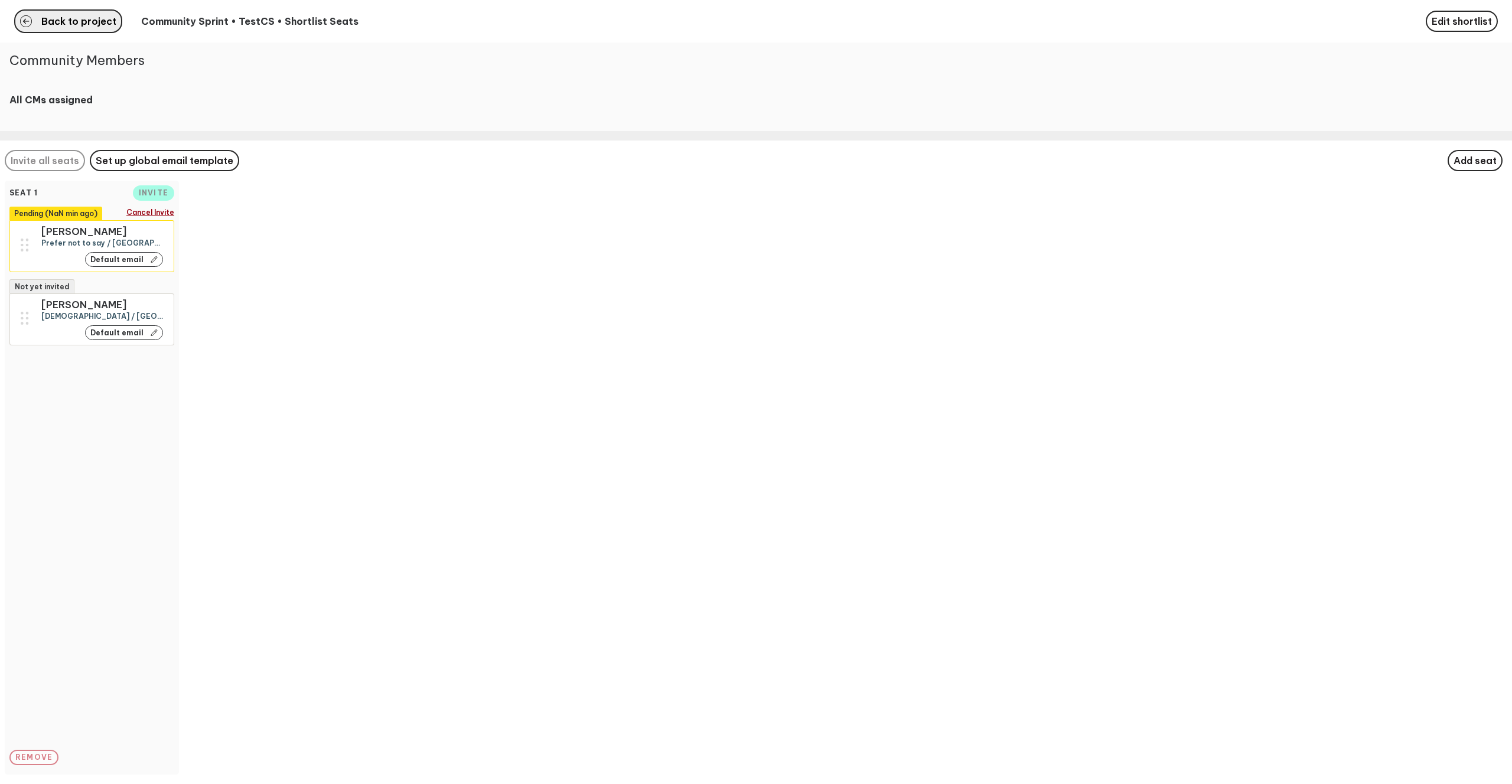
click at [92, 23] on span "Back to project" at bounding box center [79, 21] width 75 height 10
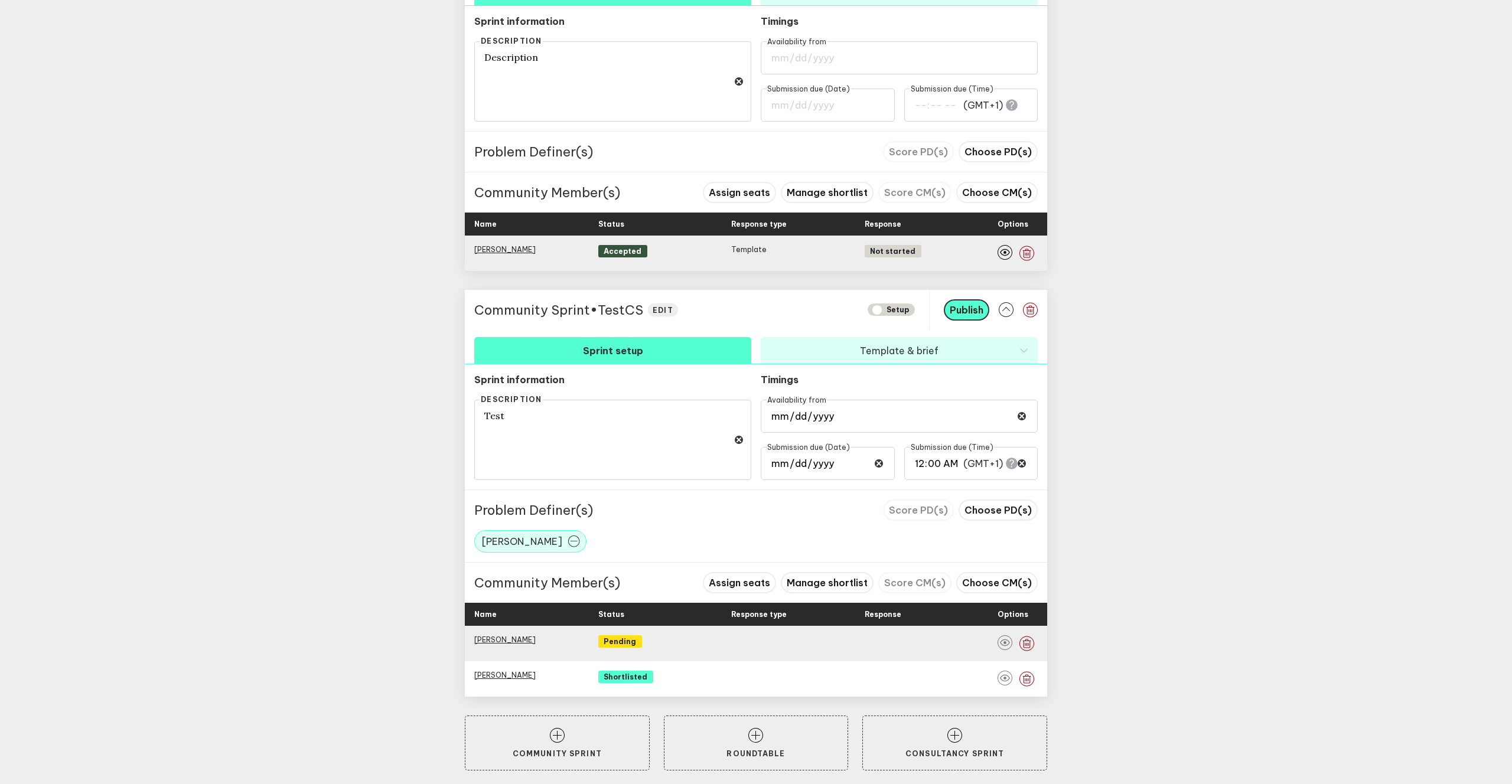
scroll to position [567, 0]
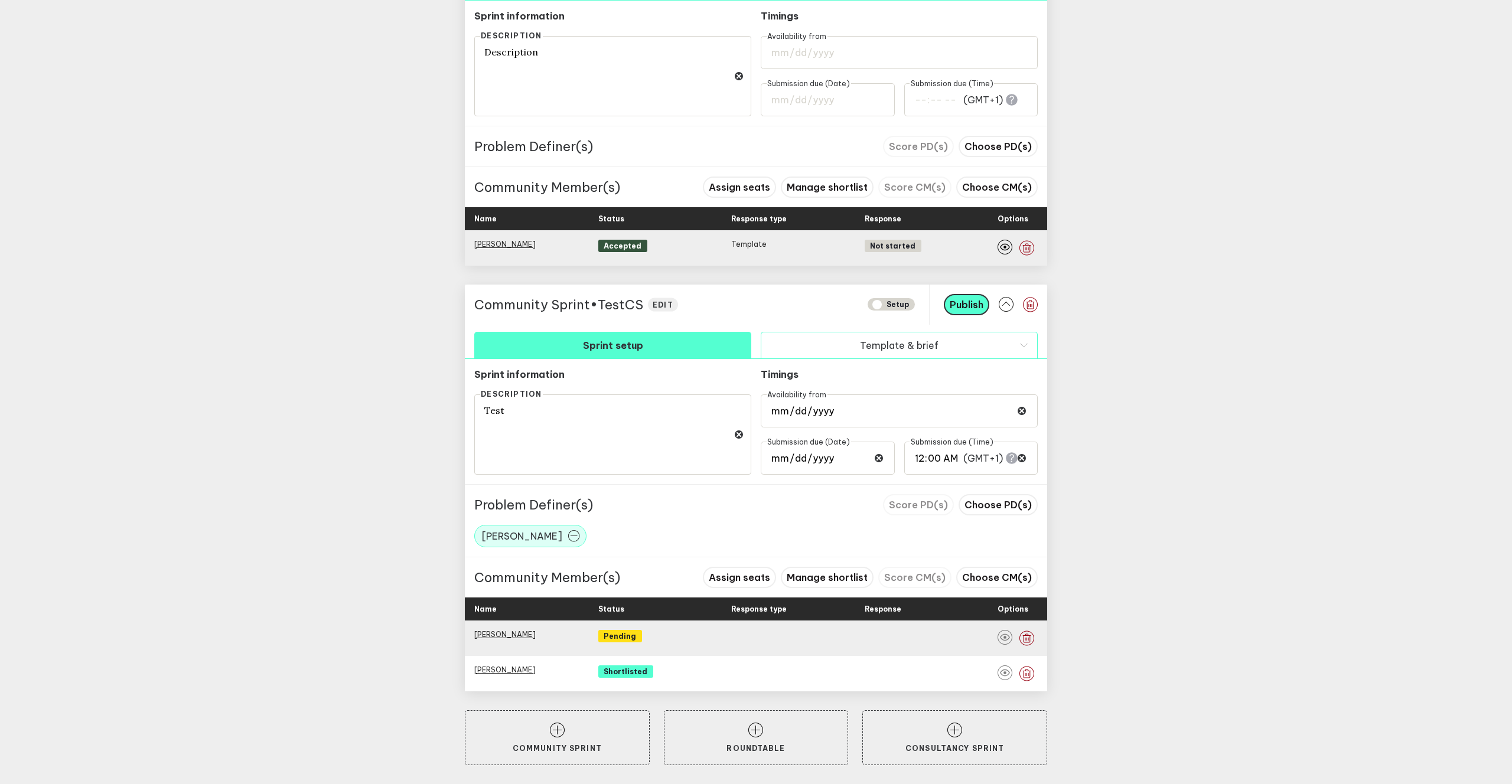
click at [871, 341] on button "Template & brief" at bounding box center [899, 345] width 277 height 27
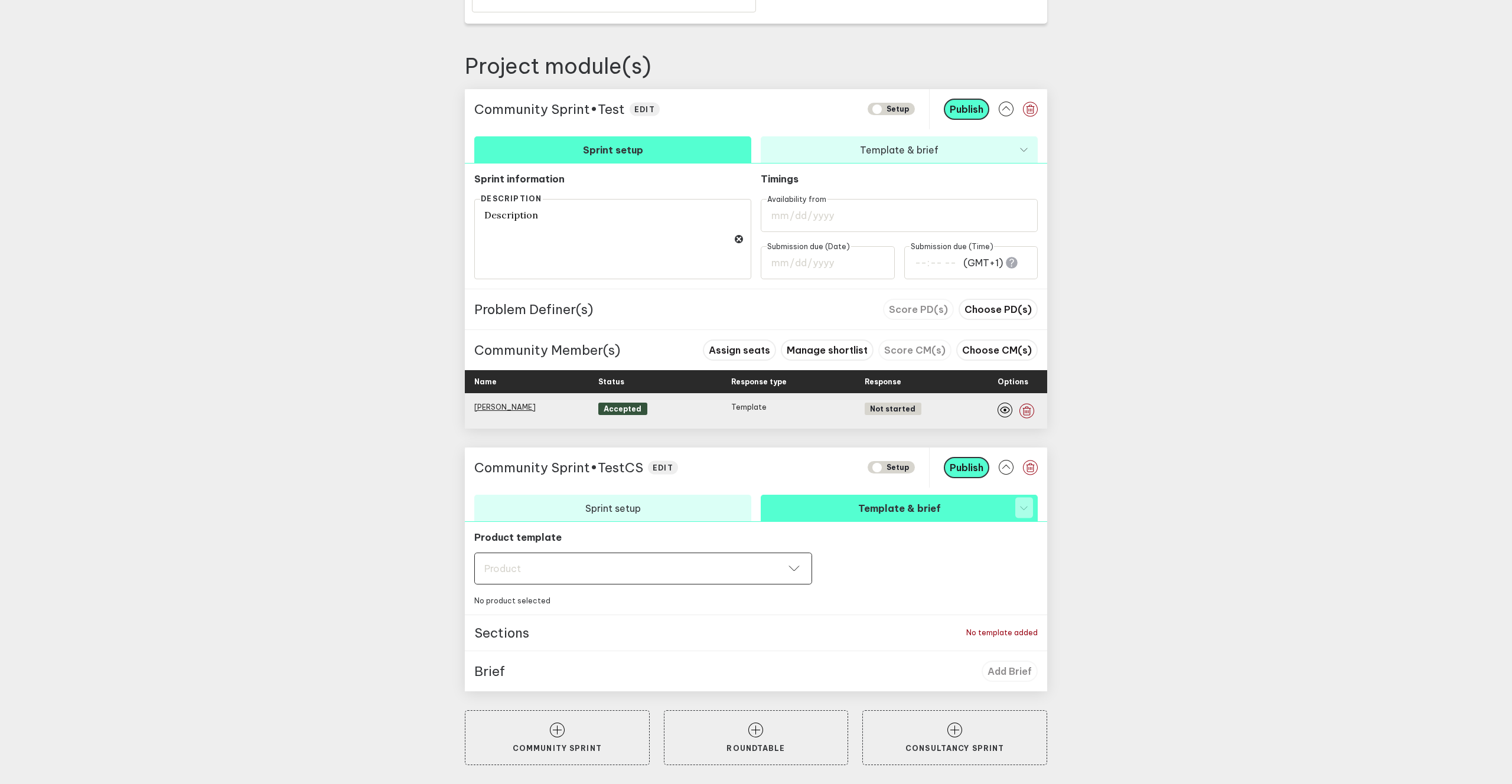
click at [661, 561] on div "Product Product" at bounding box center [643, 568] width 338 height 32
click at [583, 573] on button "Activation Idea" at bounding box center [643, 598] width 338 height 27
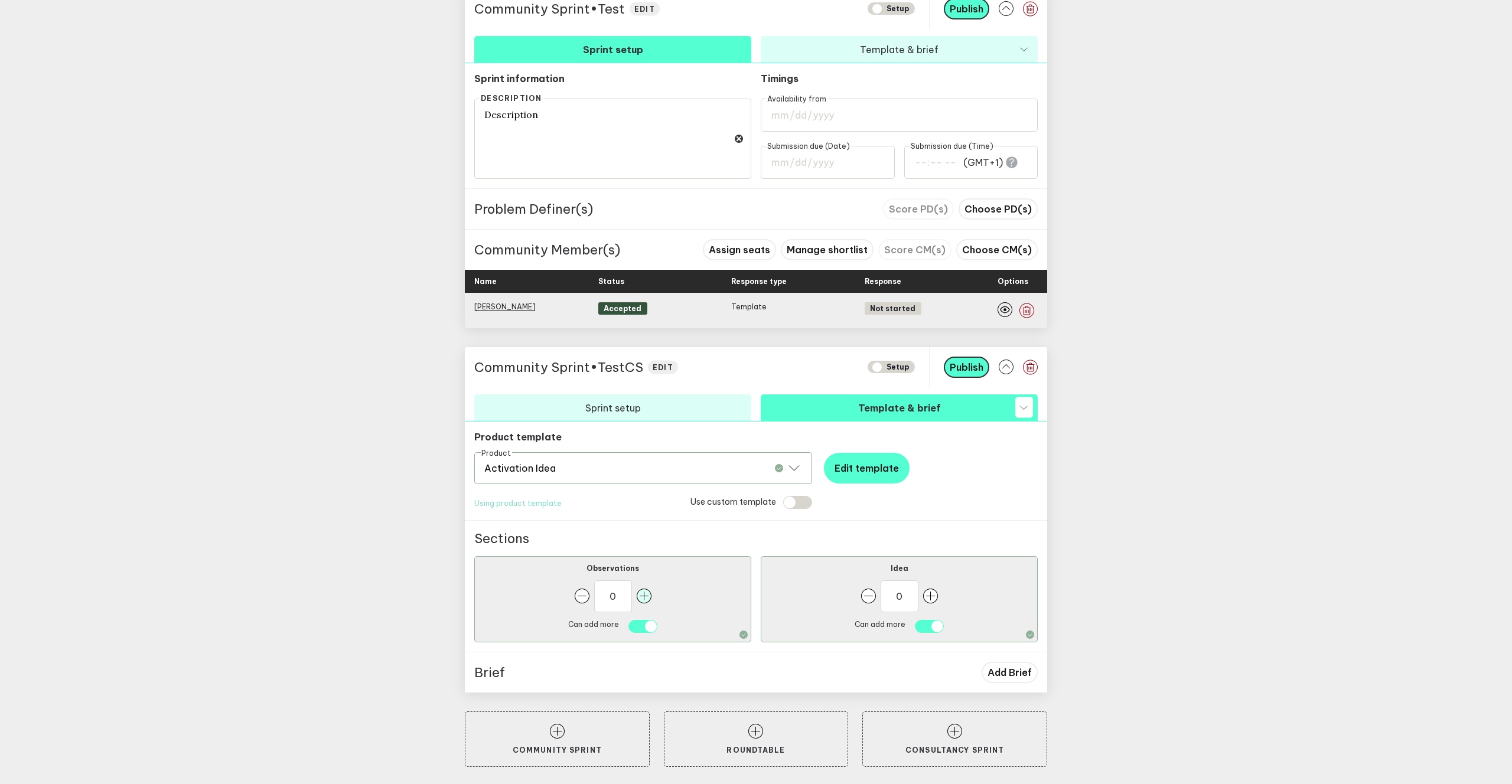
scroll to position [505, 0]
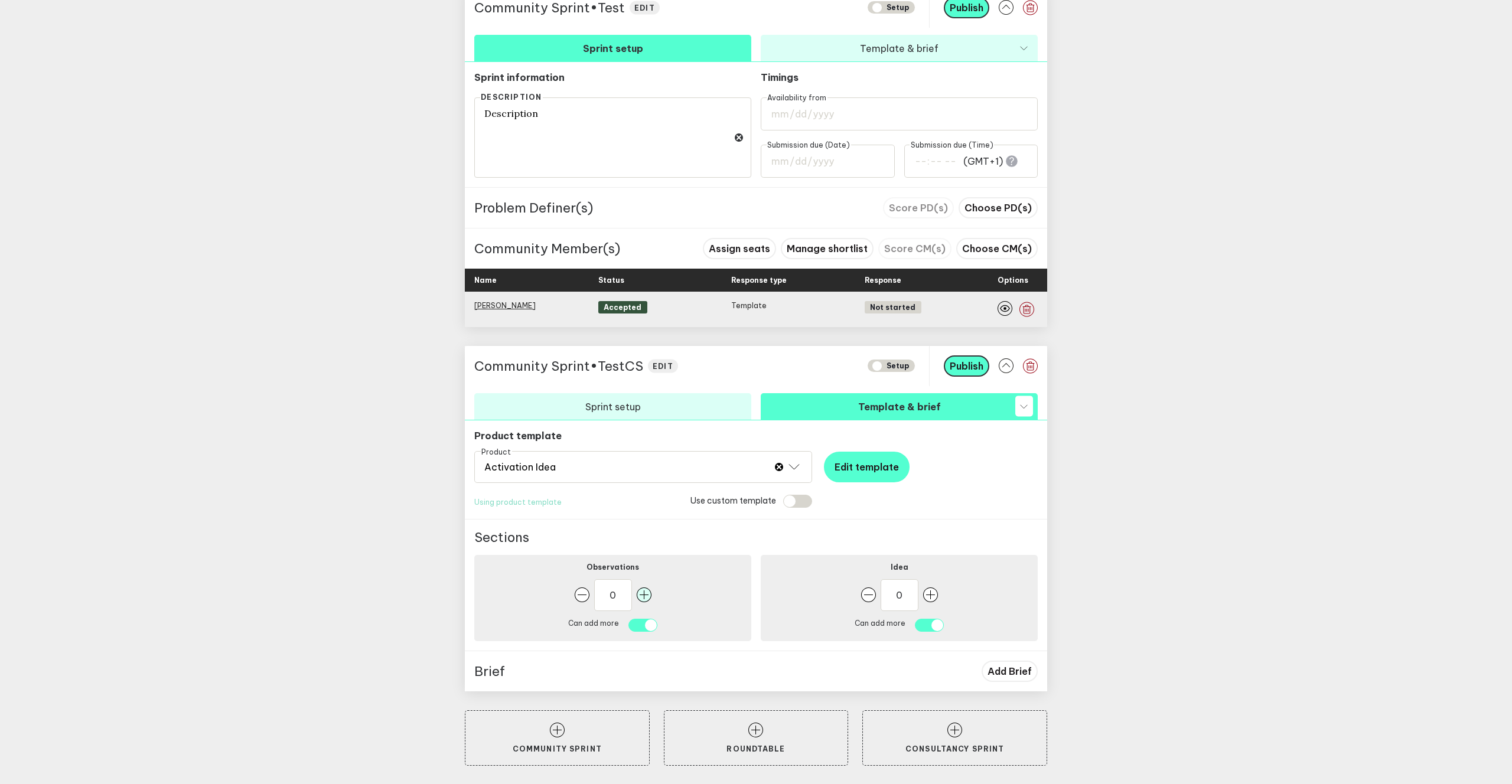
click at [646, 573] on rect "button" at bounding box center [644, 594] width 15 height 15
click at [926, 573] on rect "button" at bounding box center [930, 594] width 15 height 15
click at [1008, 573] on span "Add Brief" at bounding box center [1009, 671] width 45 height 12
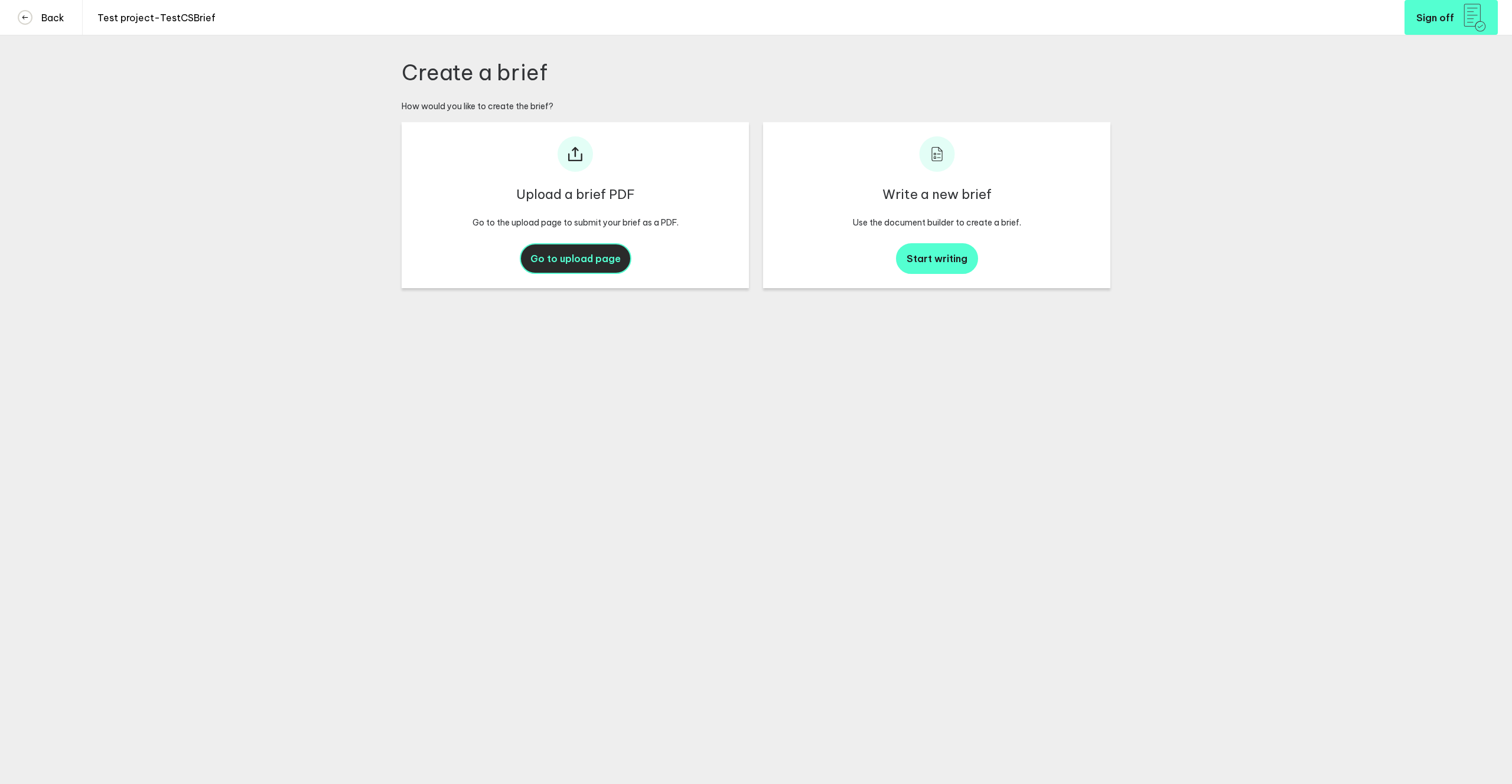
click at [591, 266] on button "Go to upload page" at bounding box center [575, 258] width 112 height 31
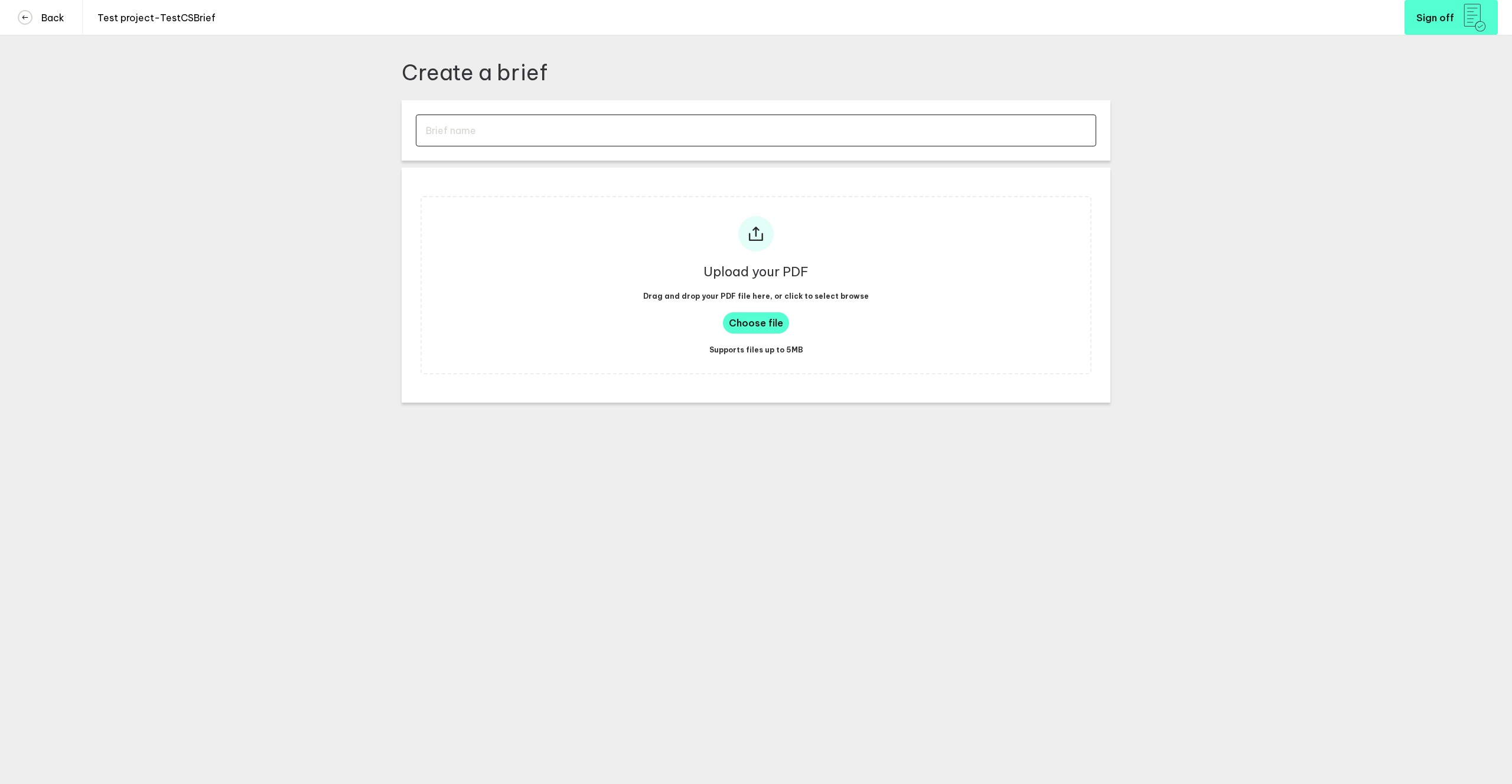
click at [498, 143] on input "text" at bounding box center [756, 130] width 681 height 32
click at [738, 326] on span "Choose file" at bounding box center [755, 322] width 54 height 12
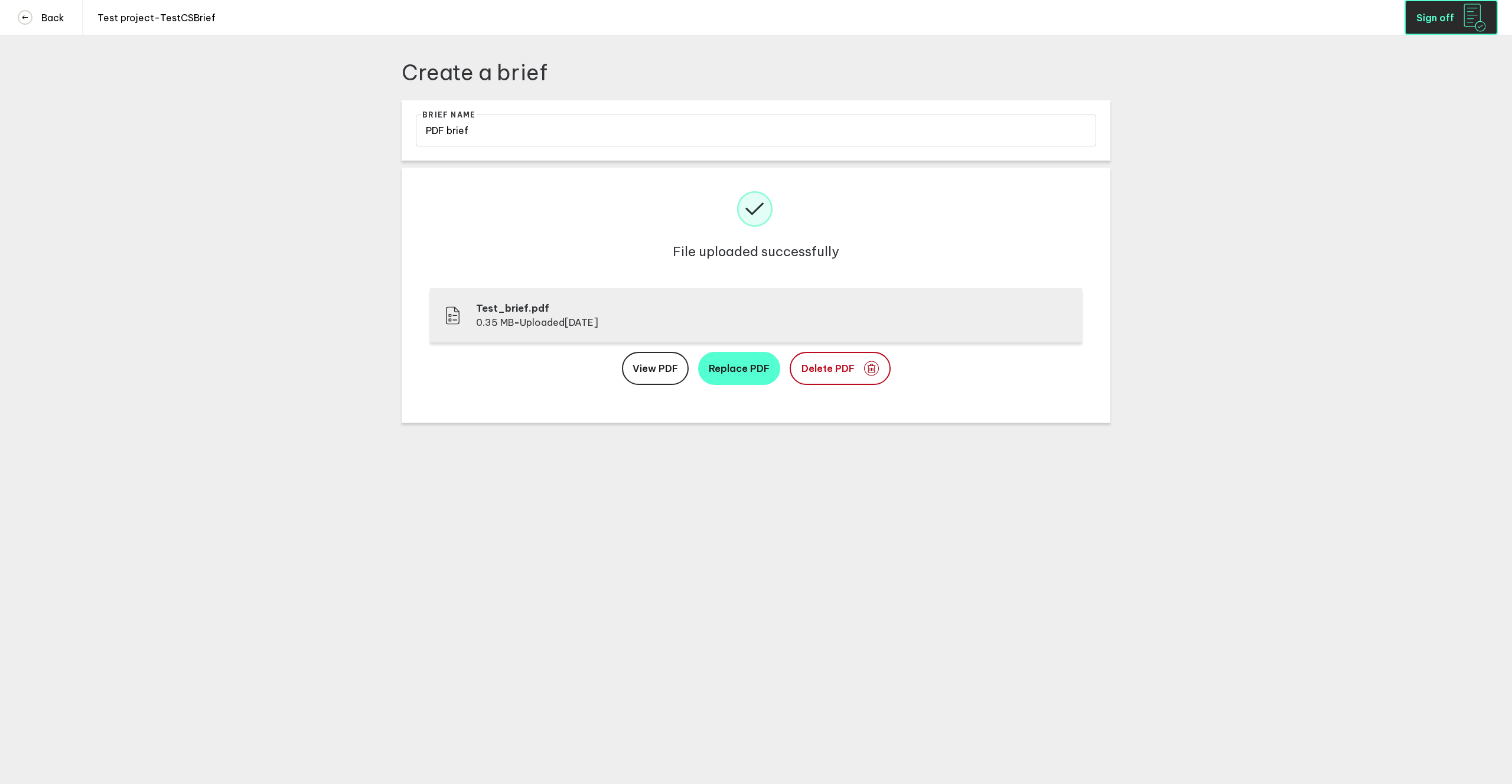
click at [1008, 16] on span "Sign off" at bounding box center [1435, 18] width 38 height 10
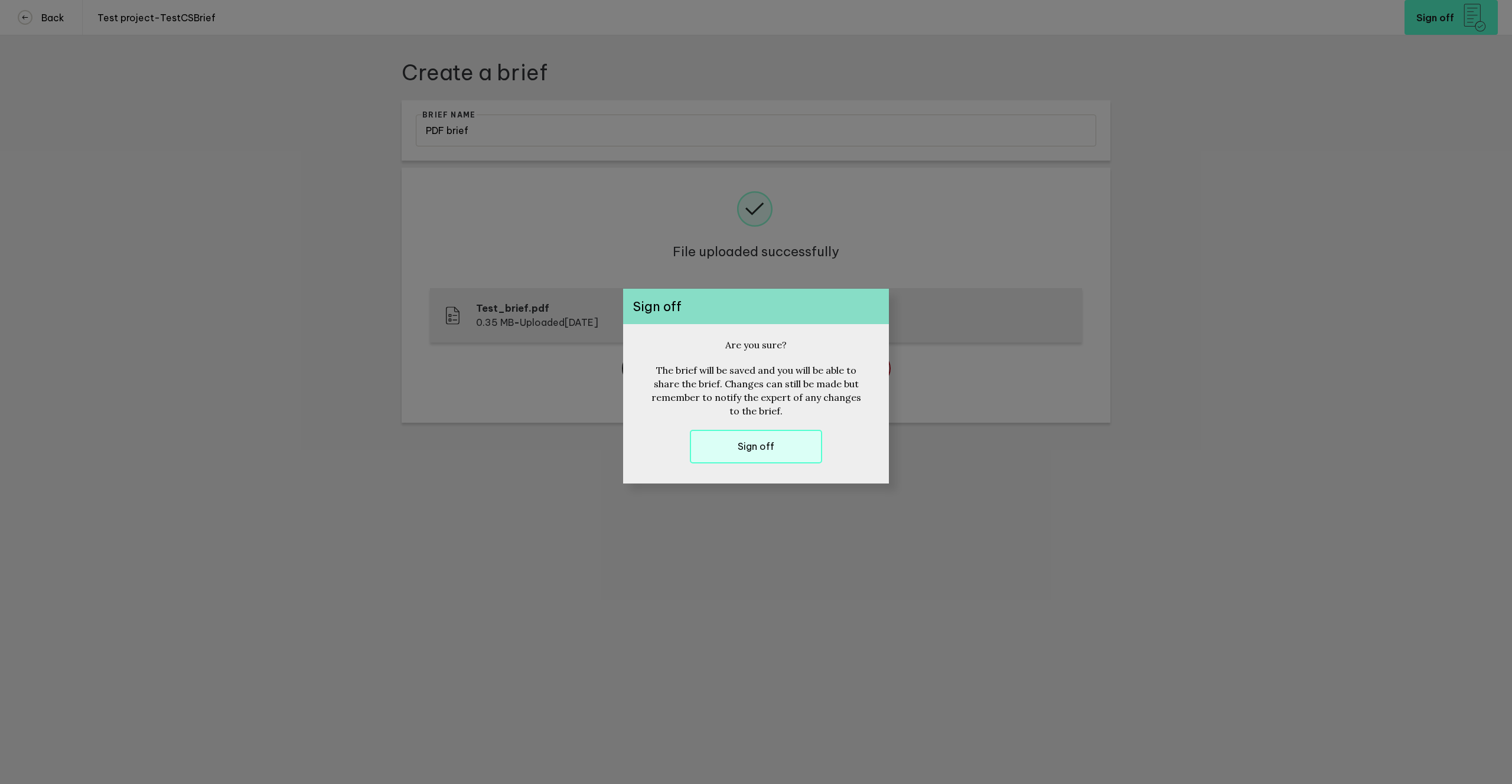
click at [771, 456] on button "Sign off" at bounding box center [755, 447] width 132 height 34
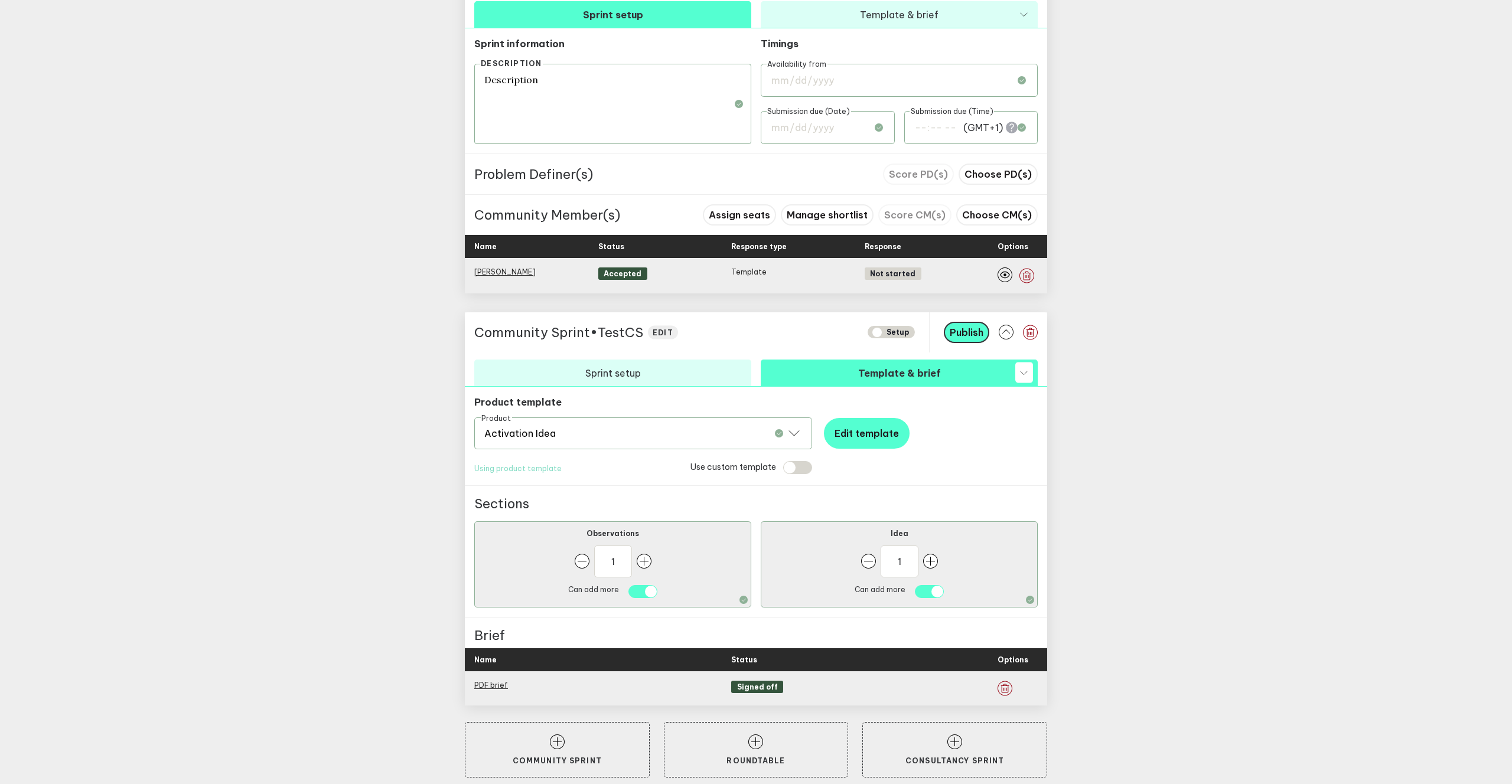
scroll to position [551, 0]
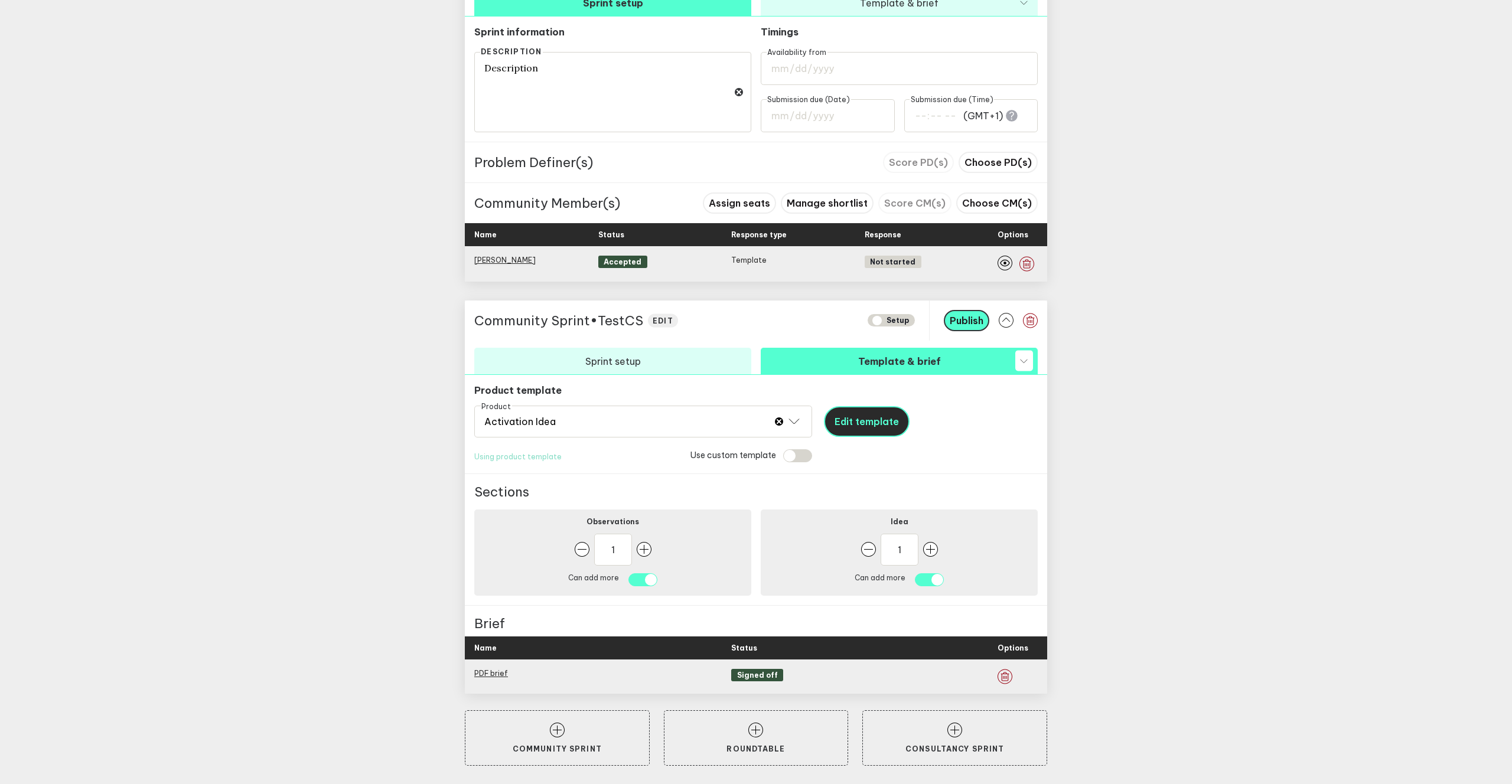
click at [856, 432] on button "Edit template" at bounding box center [867, 421] width 86 height 31
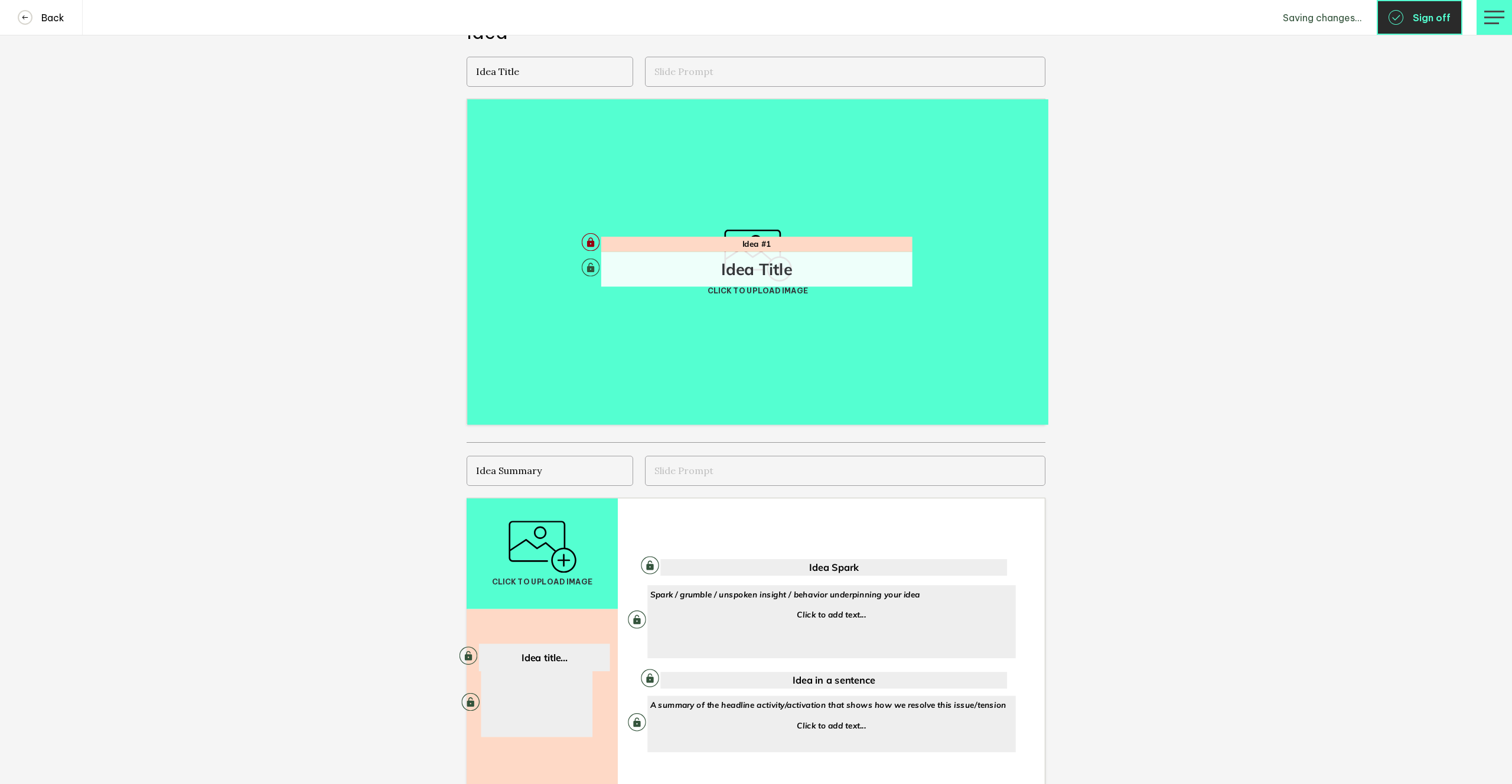
click at [1008, 18] on button "Sign off" at bounding box center [1420, 17] width 86 height 35
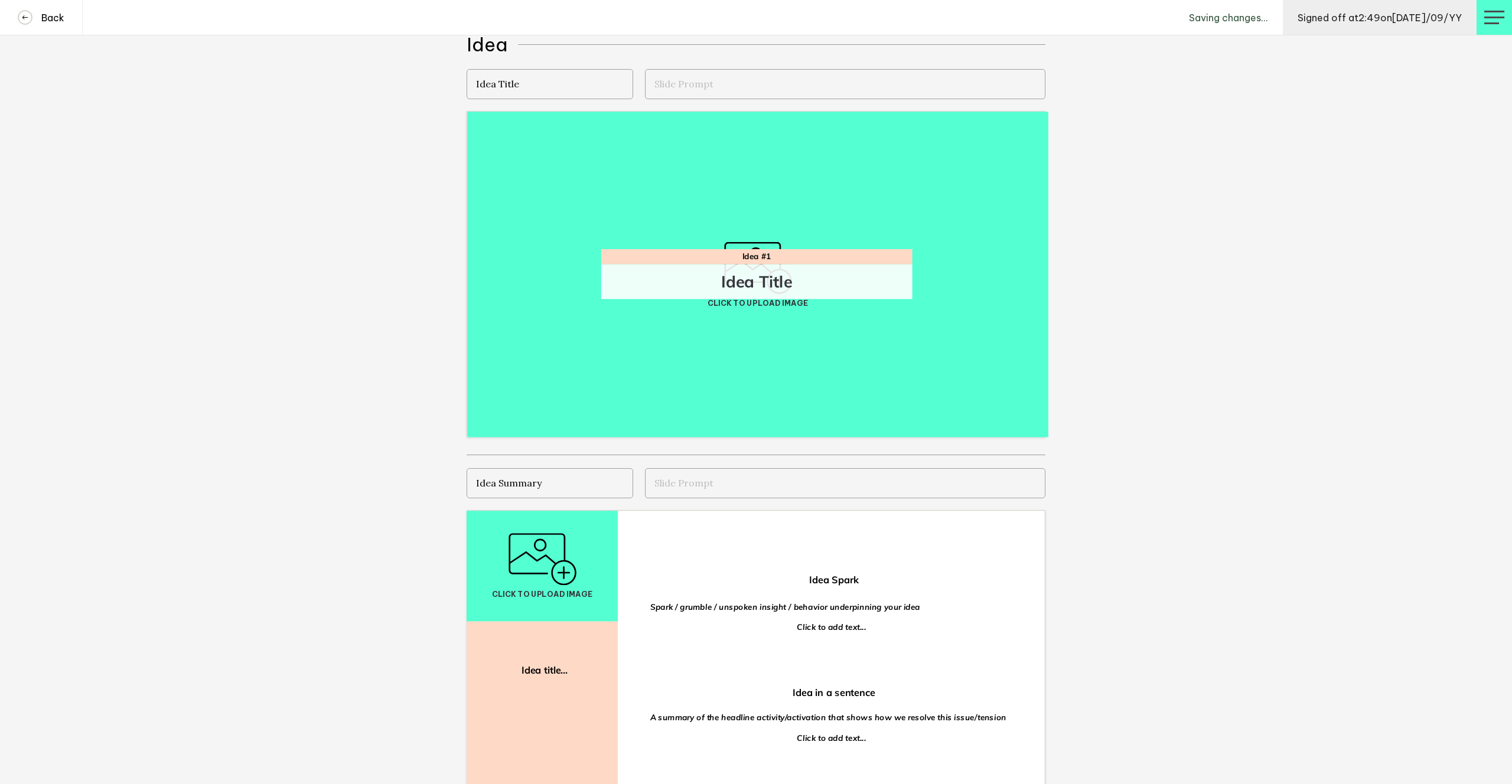
scroll to position [563, 0]
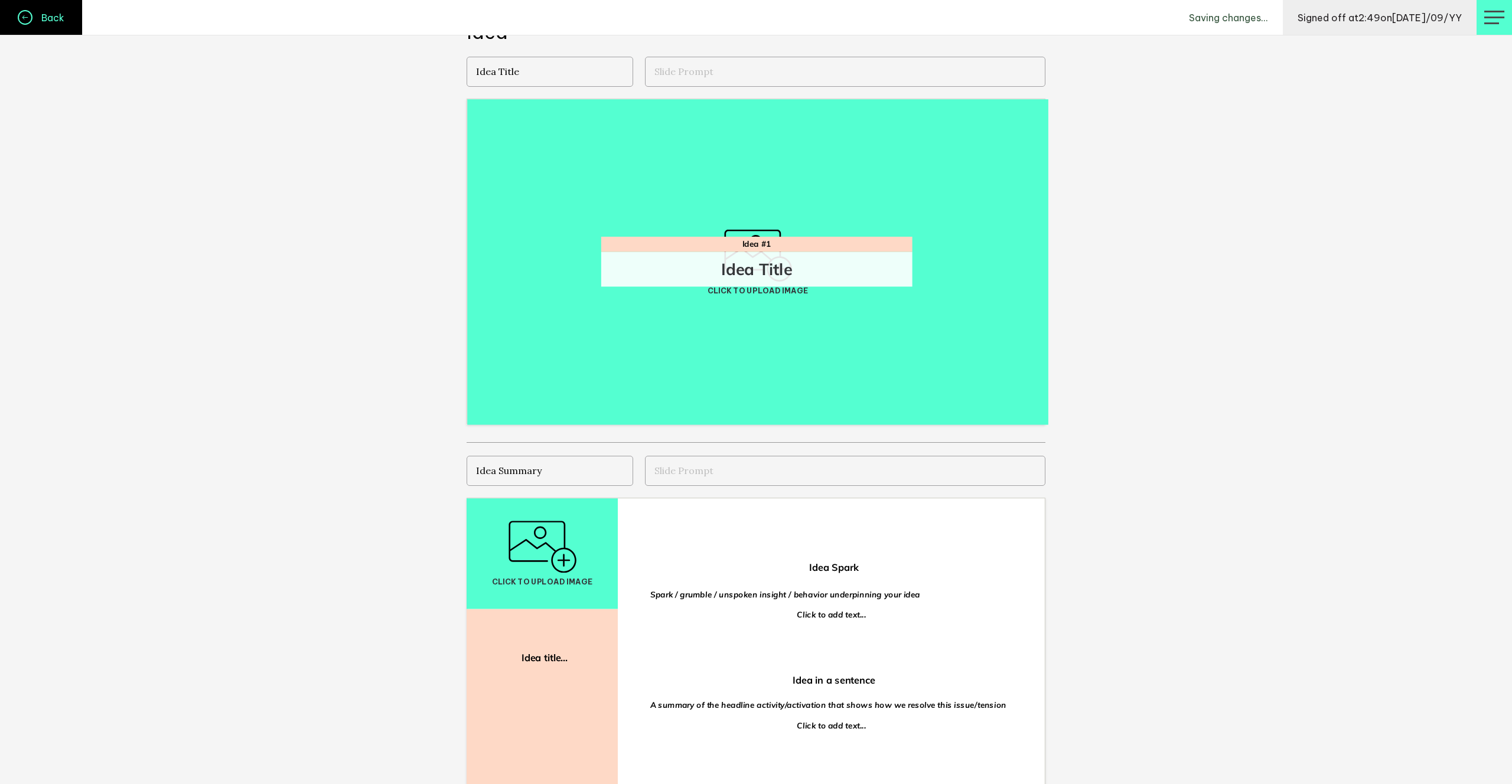
click at [58, 25] on link "Back" at bounding box center [41, 17] width 83 height 35
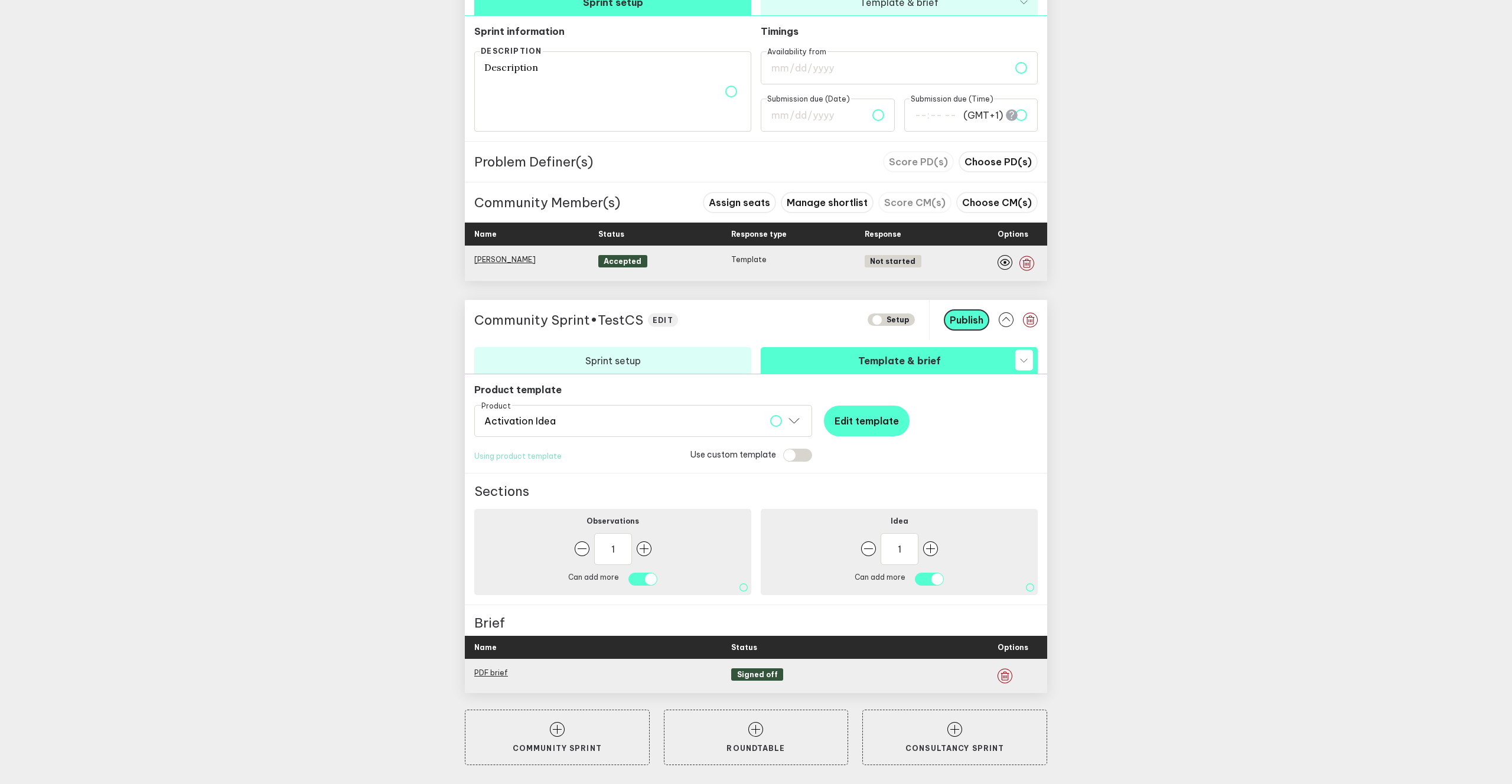
scroll to position [551, 0]
click at [681, 359] on button "Sprint setup" at bounding box center [613, 360] width 277 height 27
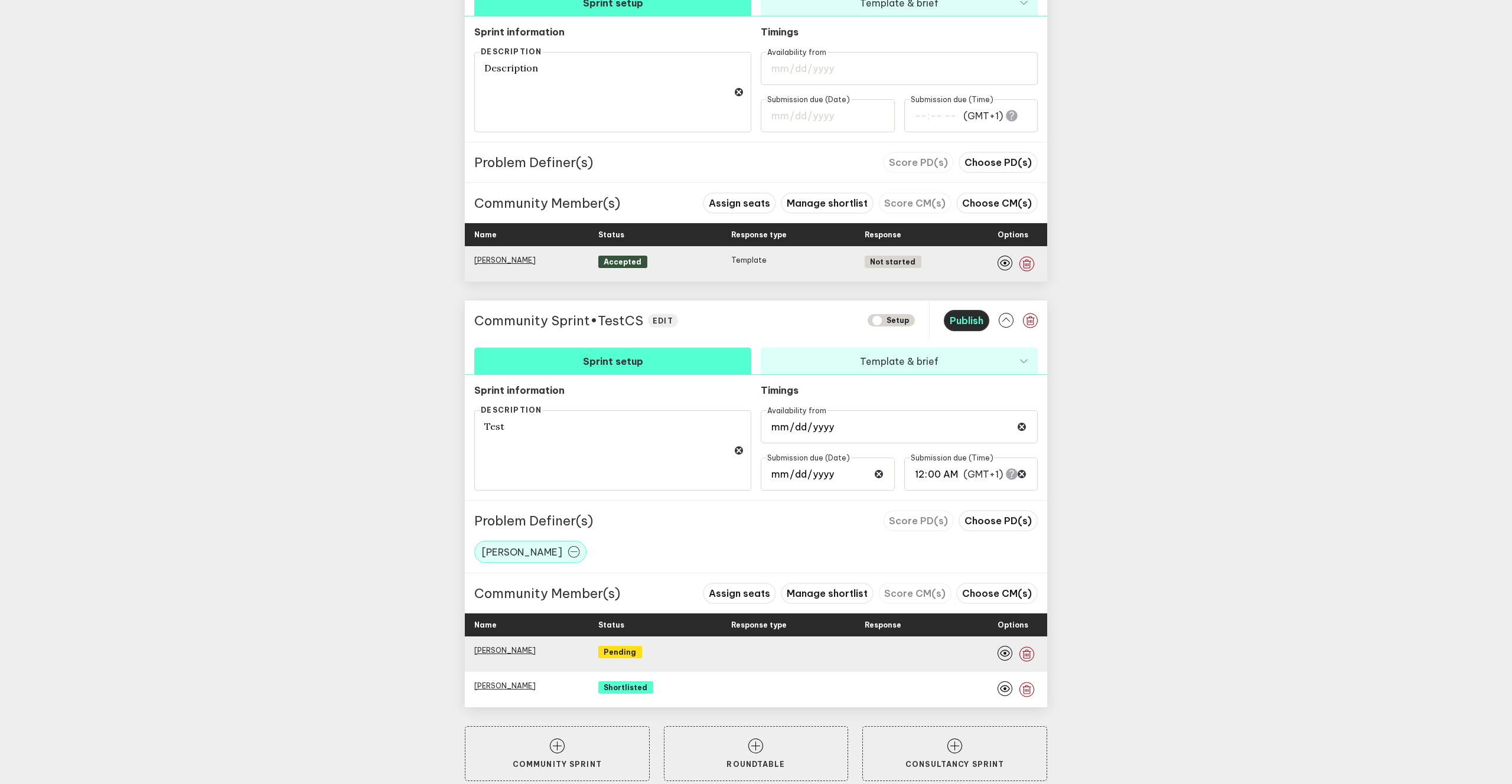
click at [967, 317] on span "Publish" at bounding box center [967, 320] width 34 height 12
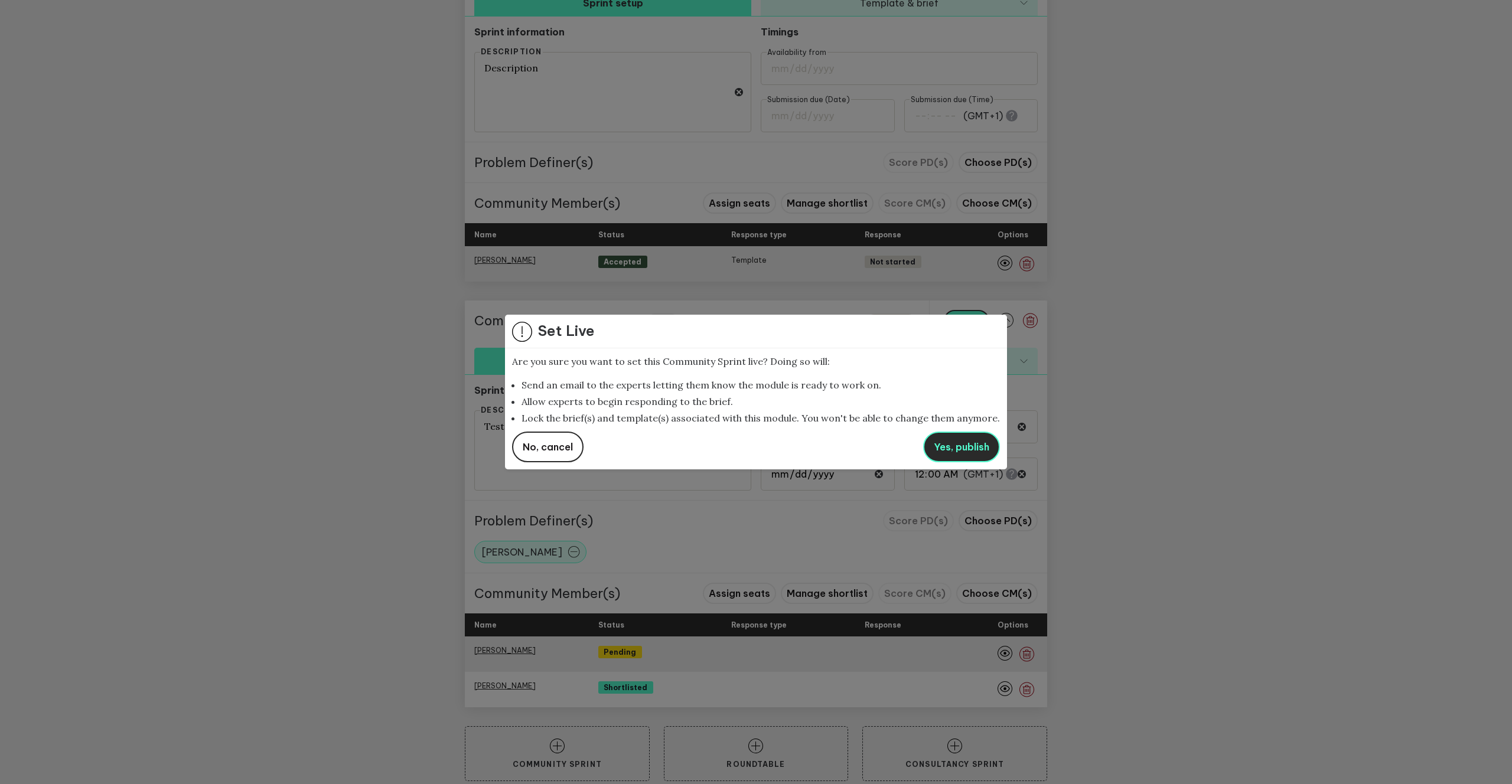
click at [966, 451] on span "Yes, publish" at bounding box center [961, 446] width 56 height 12
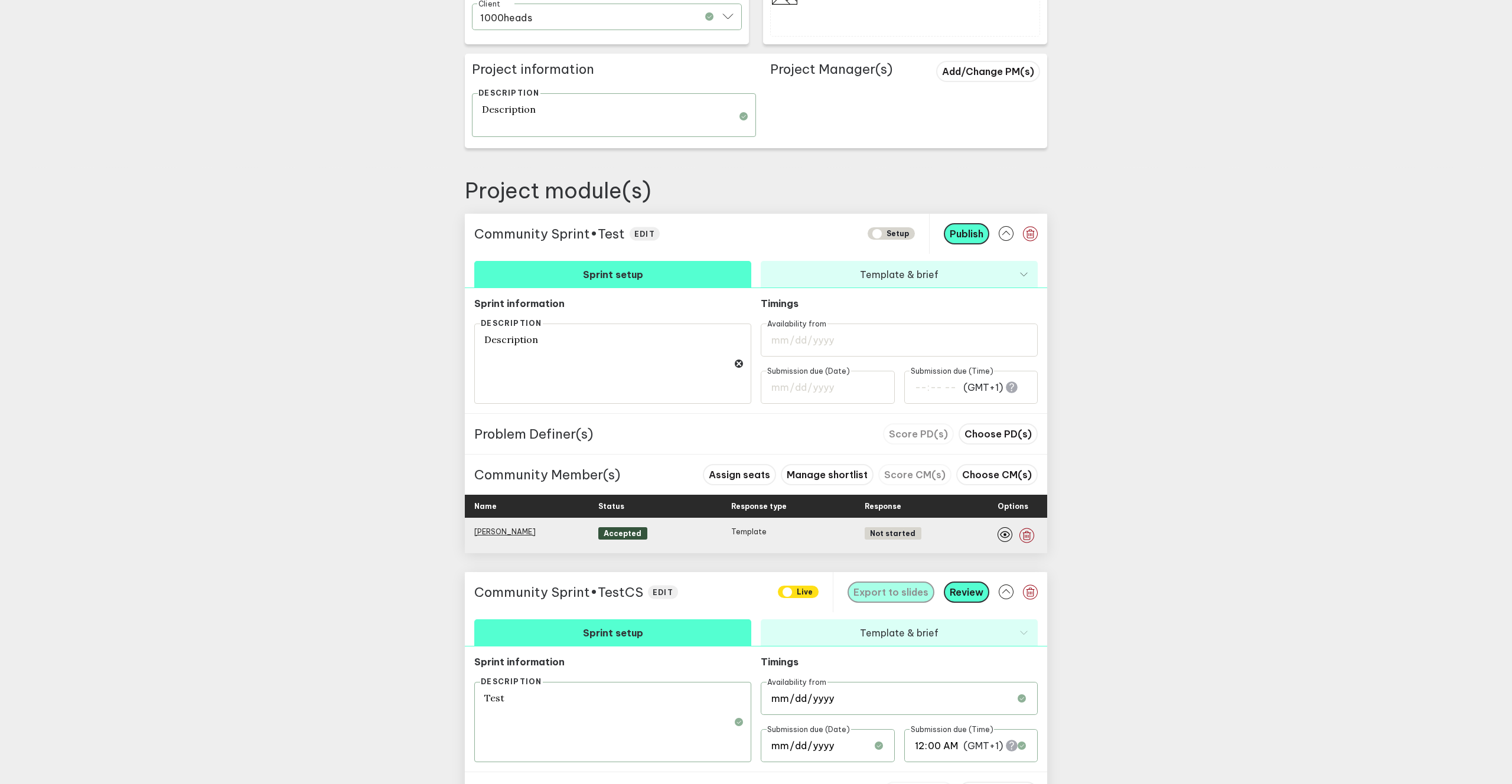
scroll to position [0, 0]
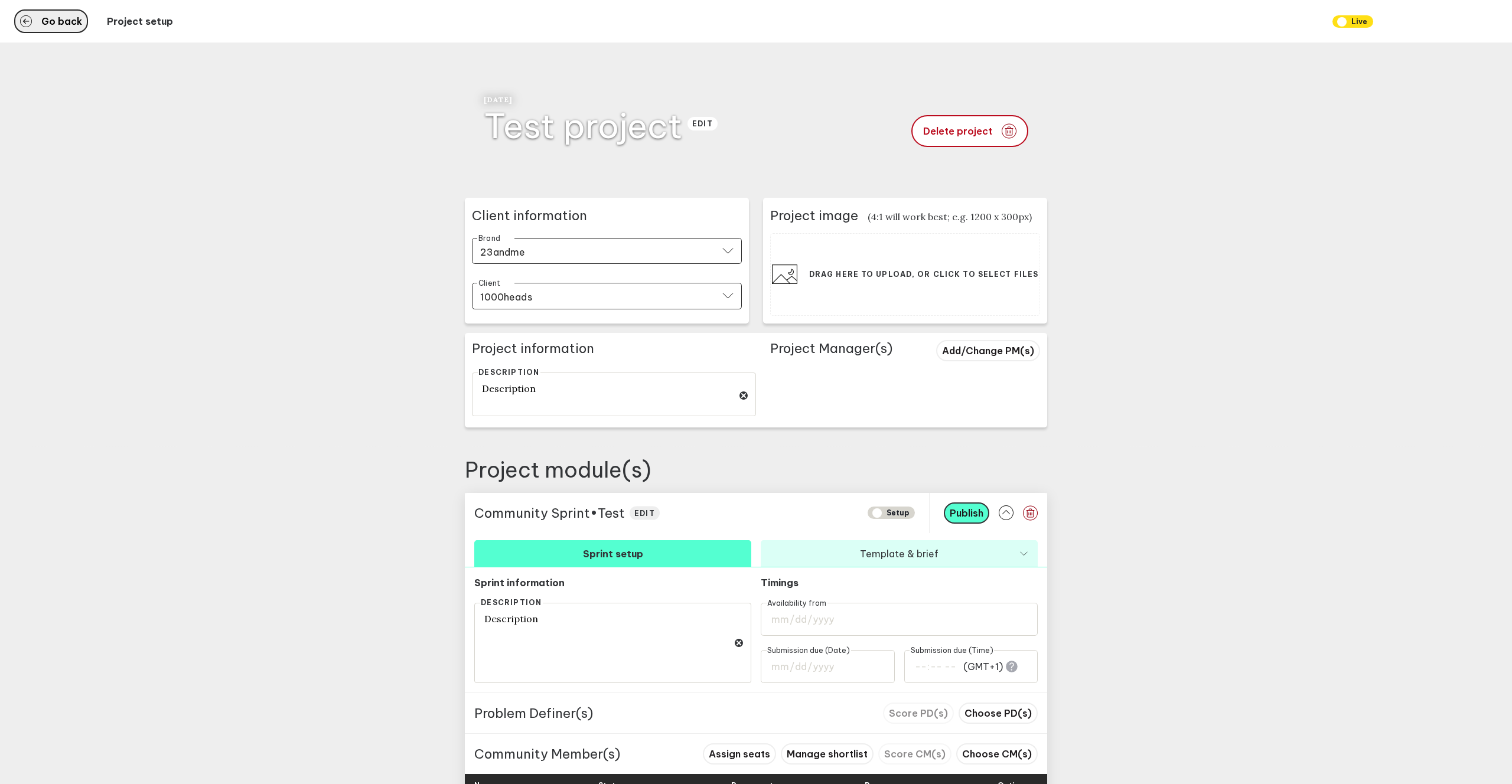
click at [81, 24] on button "Go back" at bounding box center [50, 21] width 74 height 23
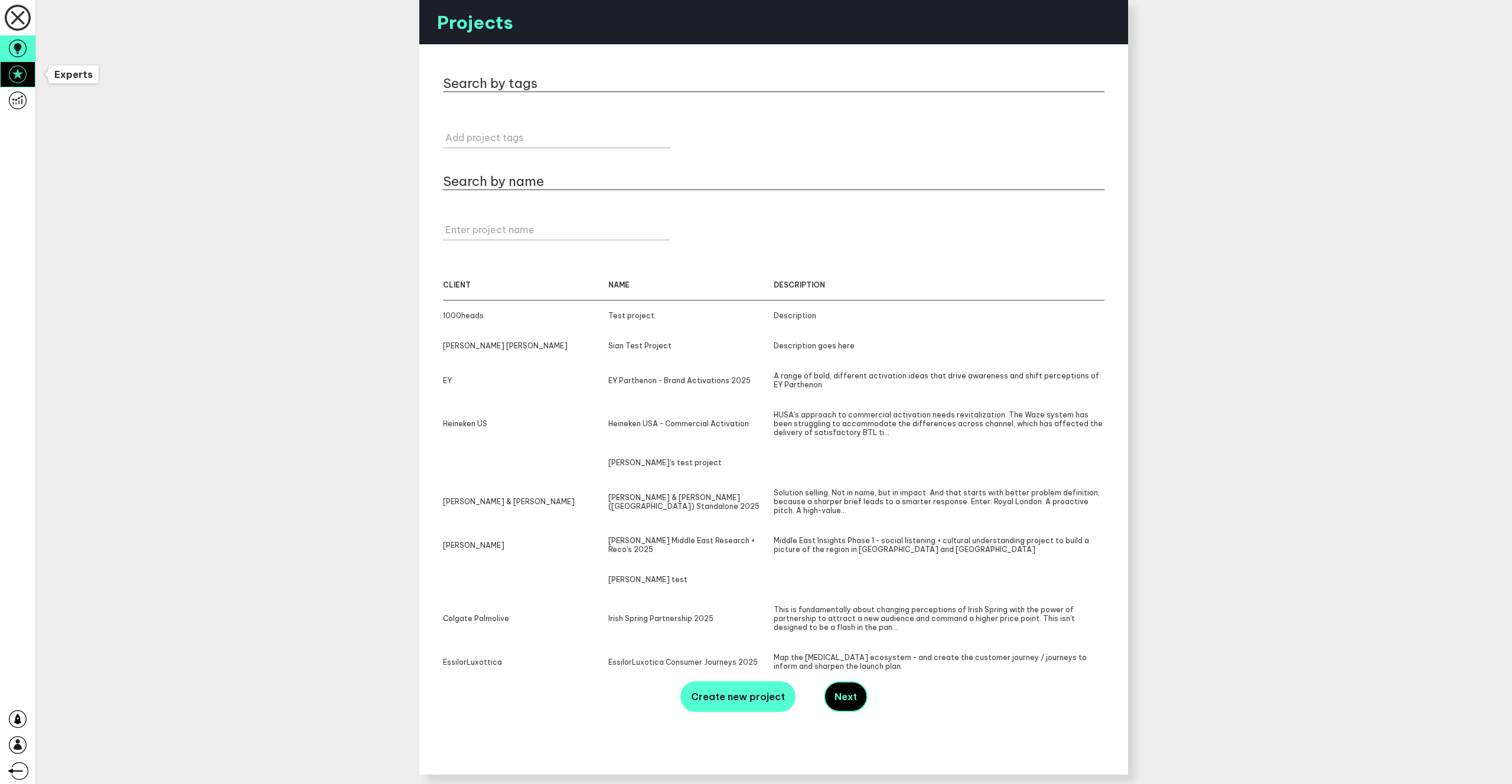
click at [30, 72] on link at bounding box center [18, 75] width 36 height 26
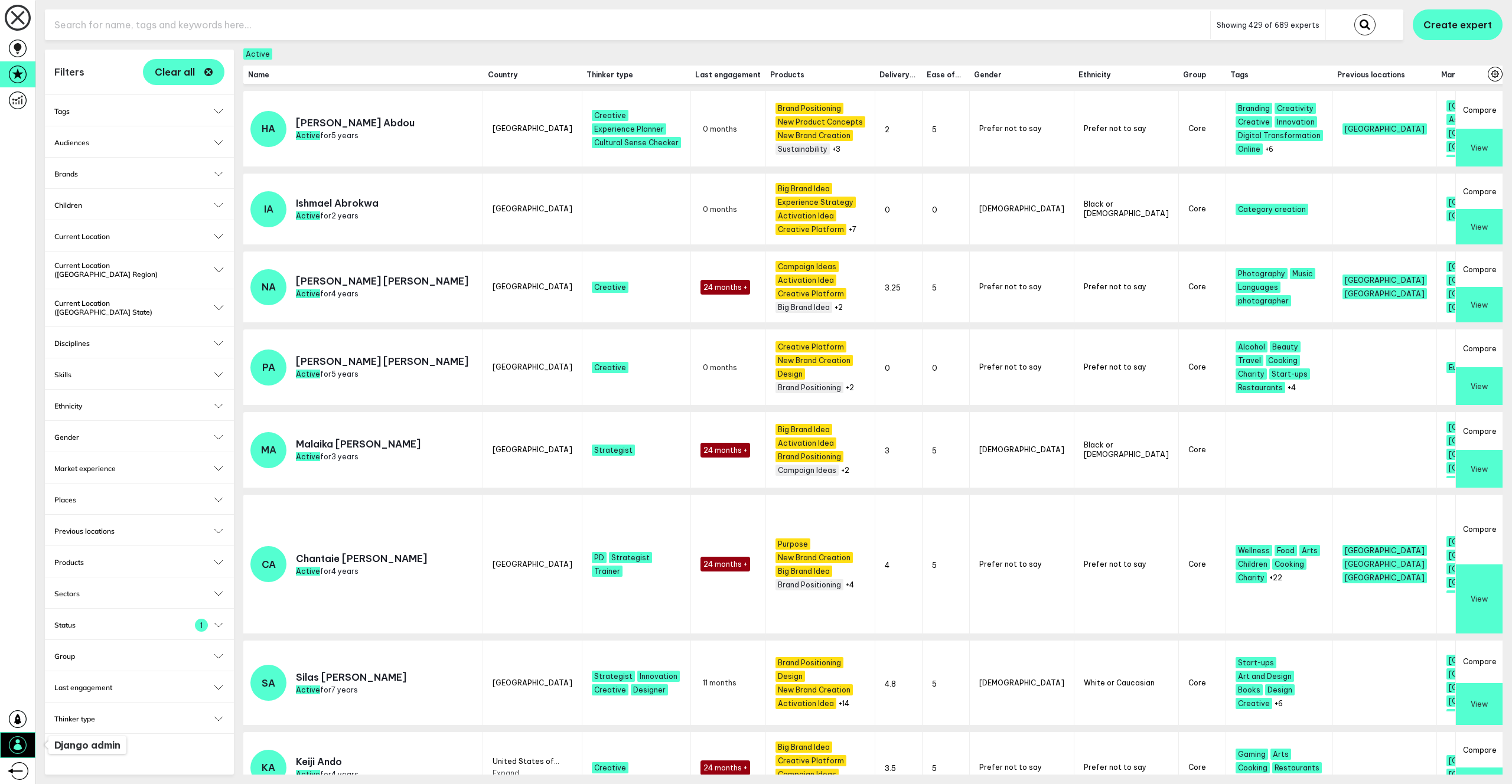
click at [17, 573] on icon at bounding box center [18, 744] width 8 height 11
